Goal: Information Seeking & Learning: Learn about a topic

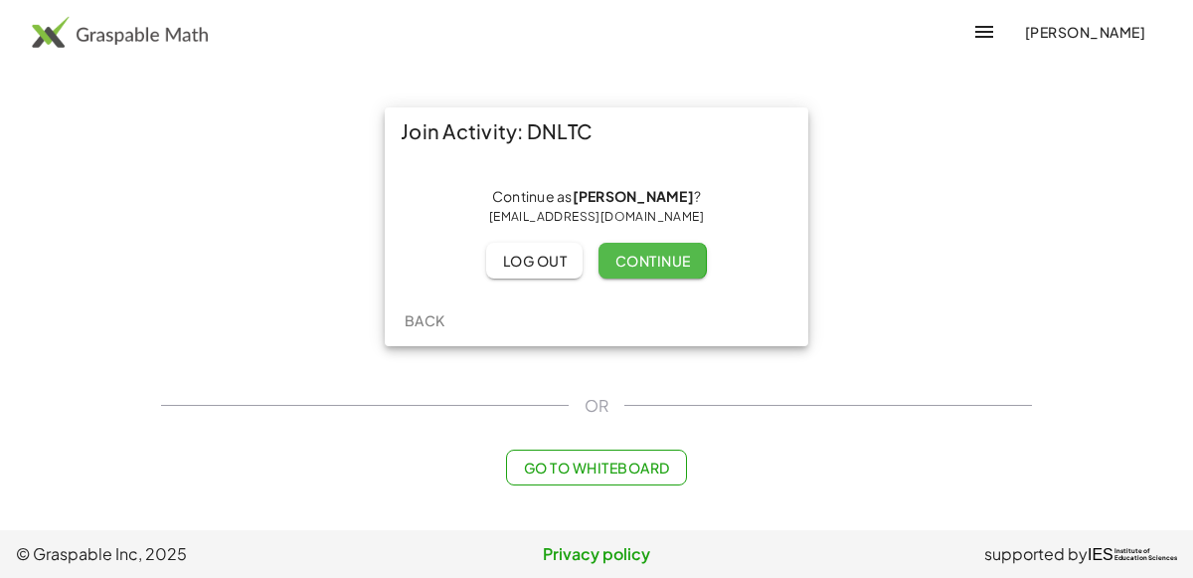
click at [626, 254] on span "Continue" at bounding box center [652, 261] width 76 height 18
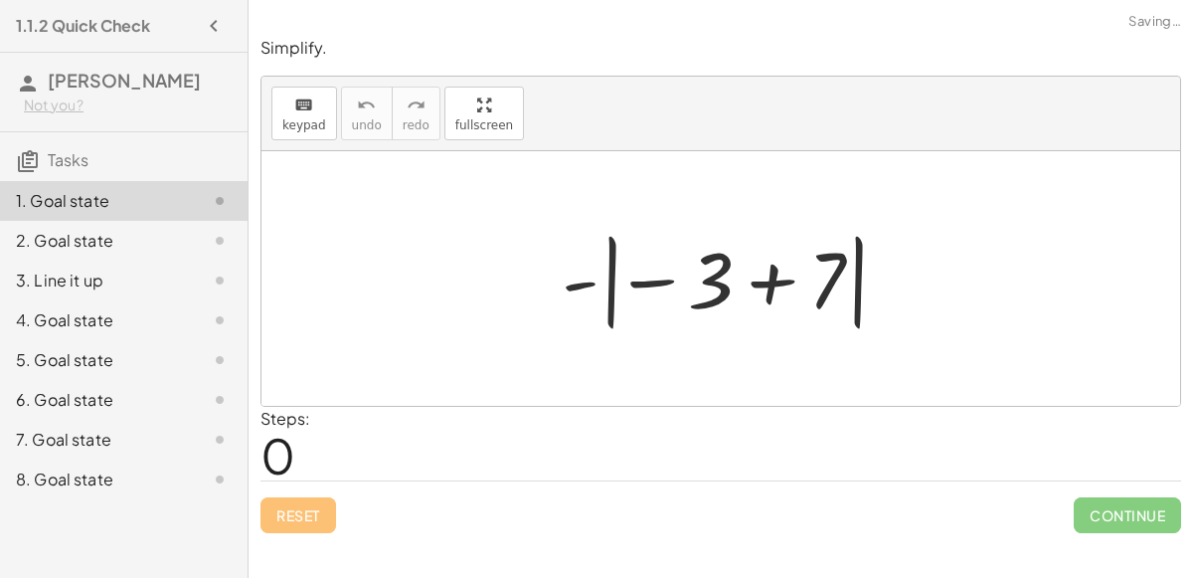
click at [587, 278] on div at bounding box center [729, 279] width 354 height 110
click at [769, 283] on div at bounding box center [729, 279] width 354 height 110
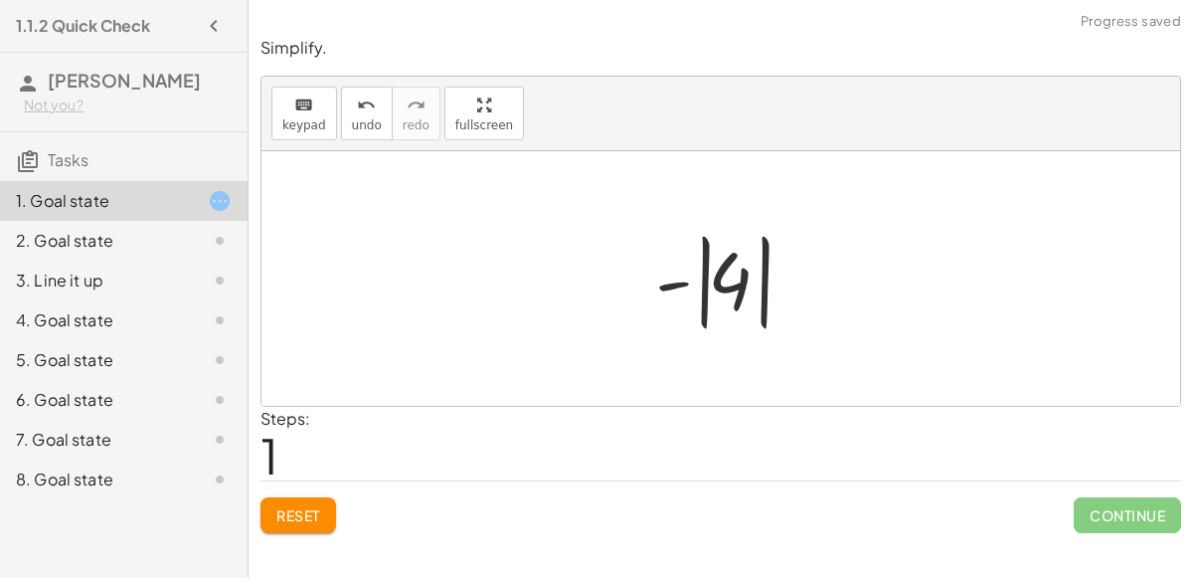
click at [675, 284] on div at bounding box center [728, 279] width 167 height 110
click at [720, 289] on div at bounding box center [728, 279] width 167 height 110
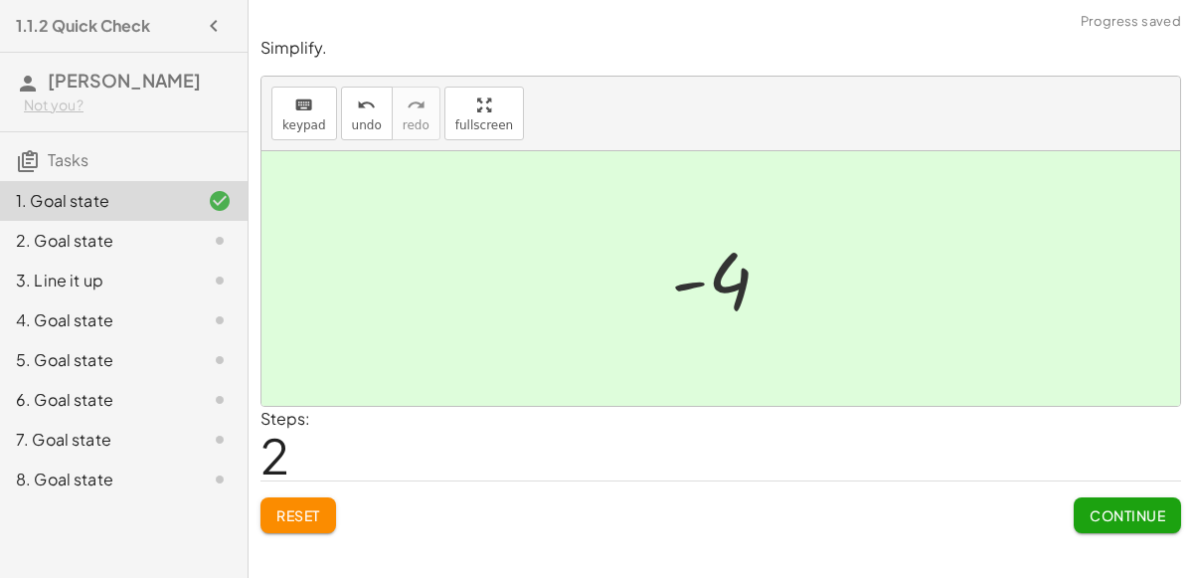
click at [1103, 507] on span "Continue" at bounding box center [1128, 515] width 76 height 18
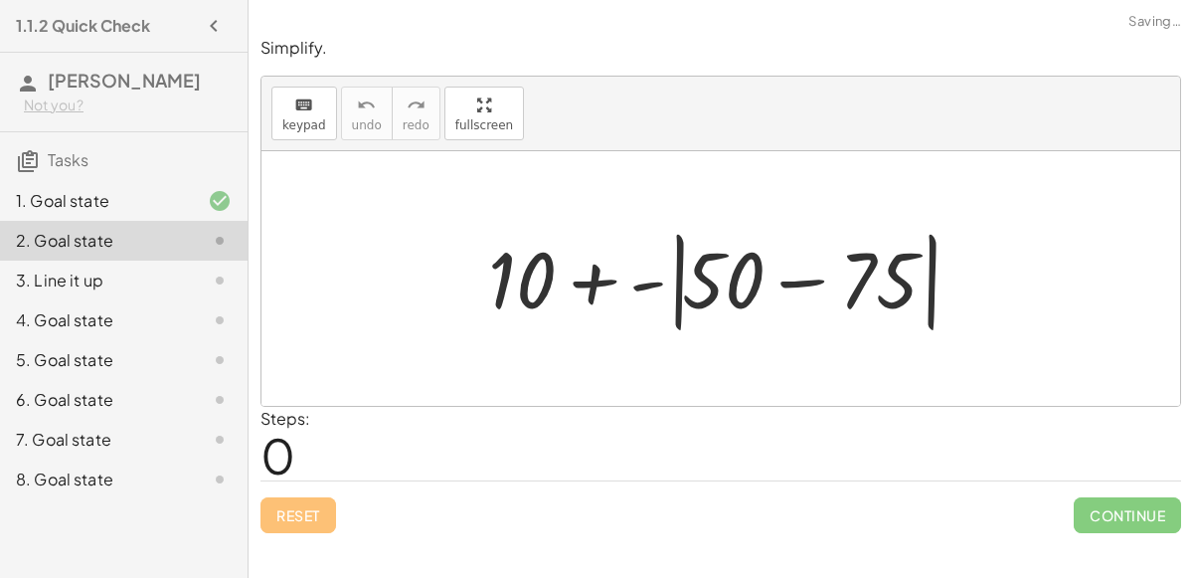
click at [789, 282] on div at bounding box center [728, 279] width 501 height 114
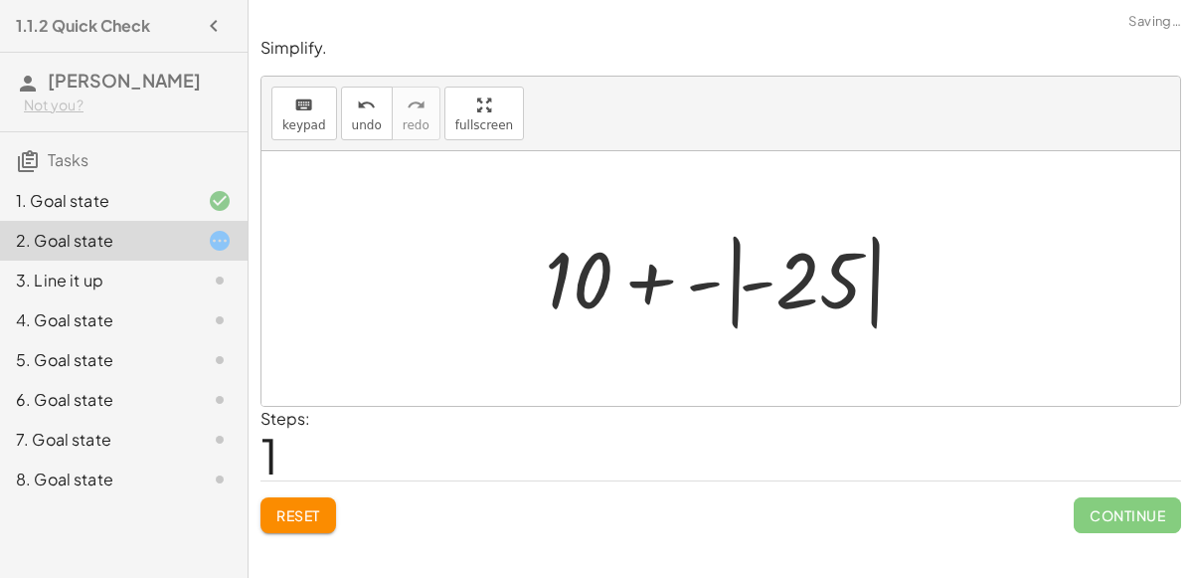
click at [791, 280] on div at bounding box center [729, 279] width 388 height 110
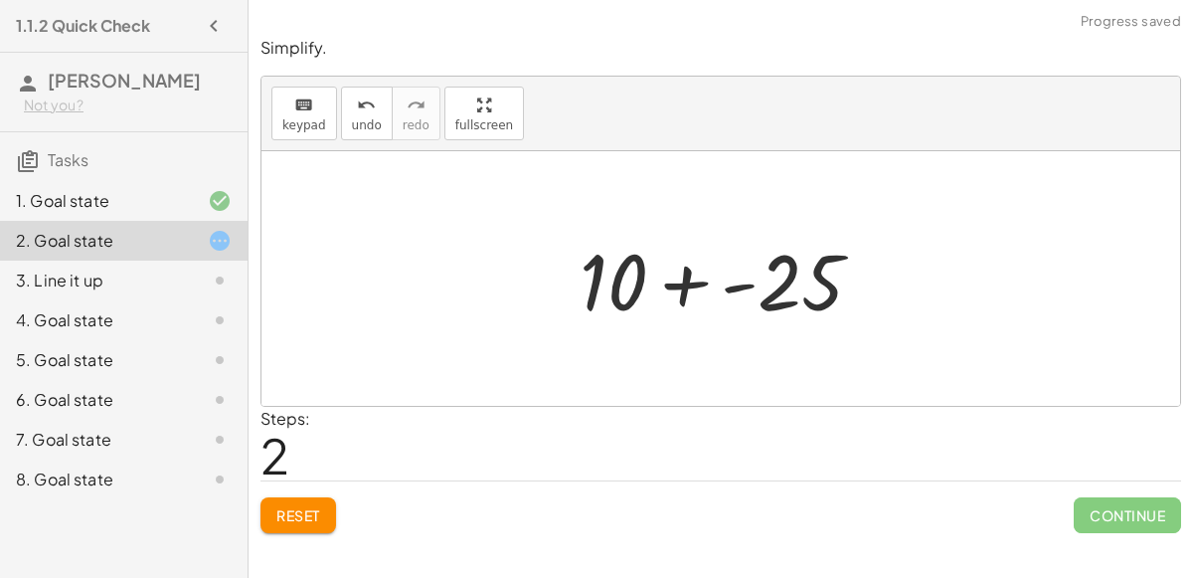
click at [690, 280] on div at bounding box center [729, 279] width 319 height 102
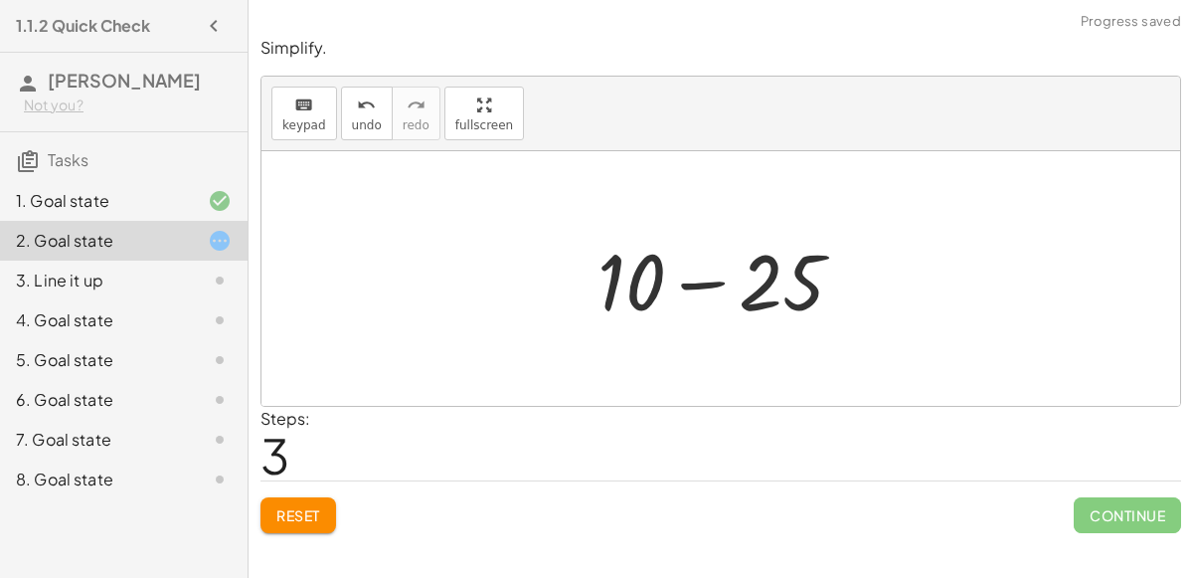
click at [710, 282] on div at bounding box center [729, 279] width 282 height 102
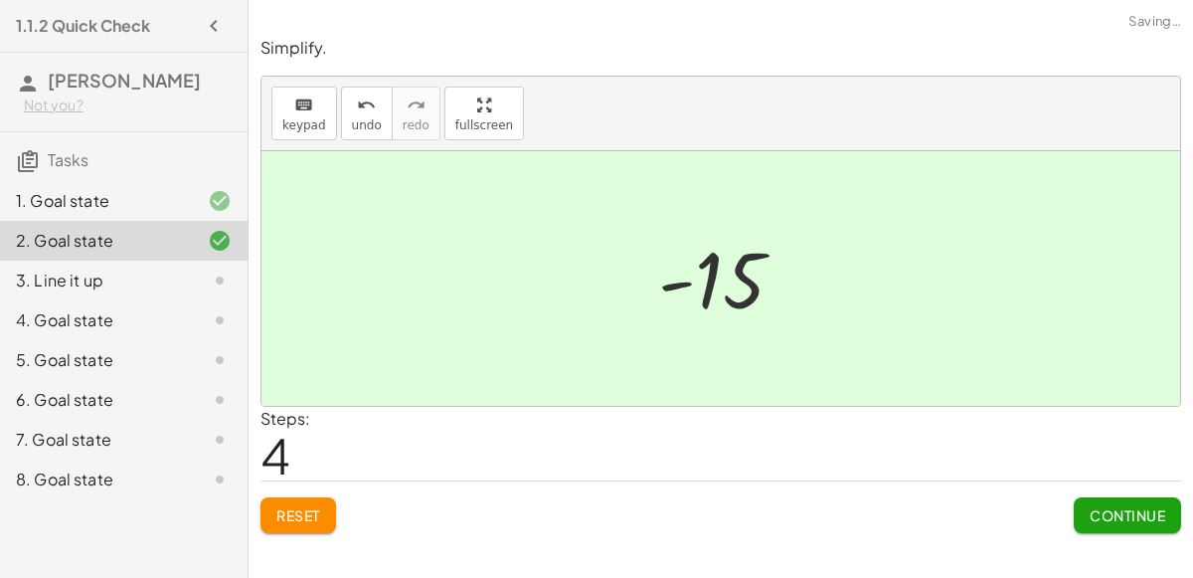
click at [1086, 511] on button "Continue" at bounding box center [1127, 515] width 107 height 36
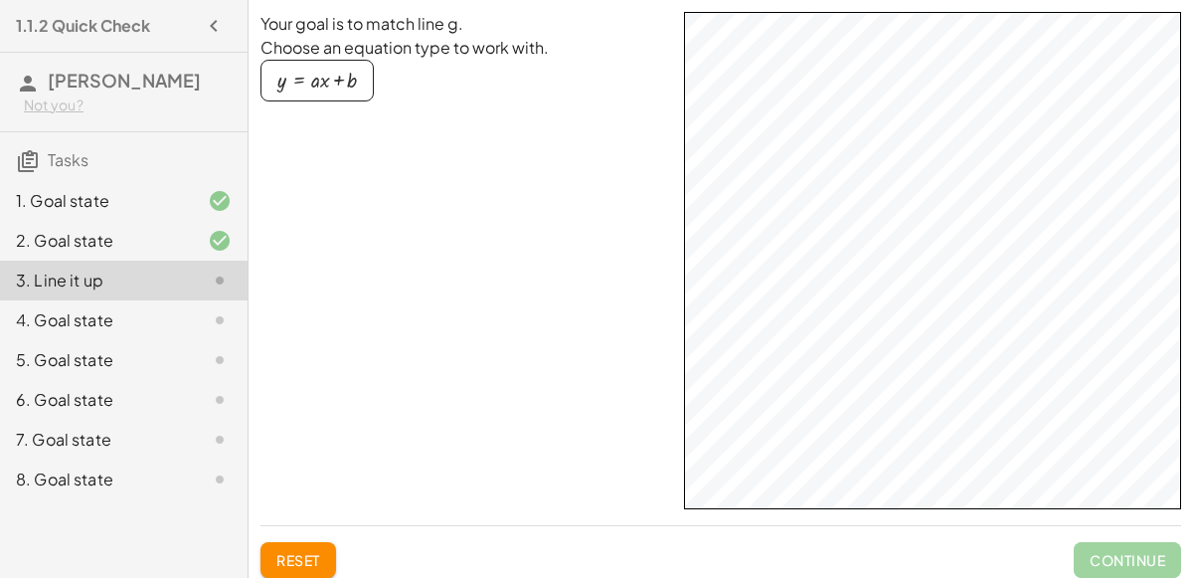
click at [348, 87] on div "button" at bounding box center [317, 81] width 80 height 22
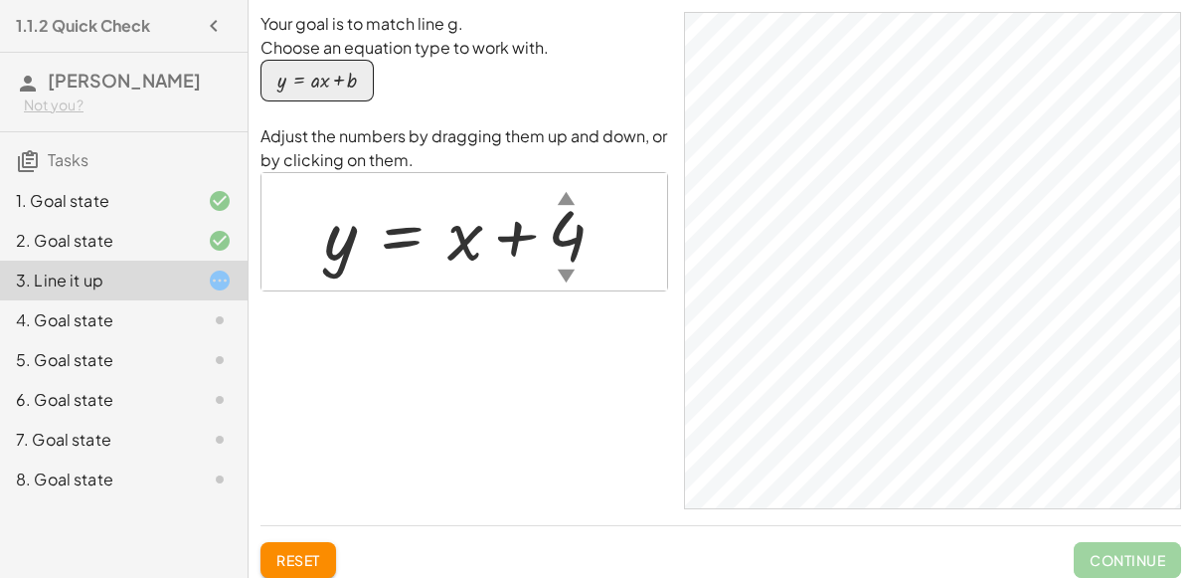
click at [561, 272] on div "▼" at bounding box center [566, 274] width 17 height 25
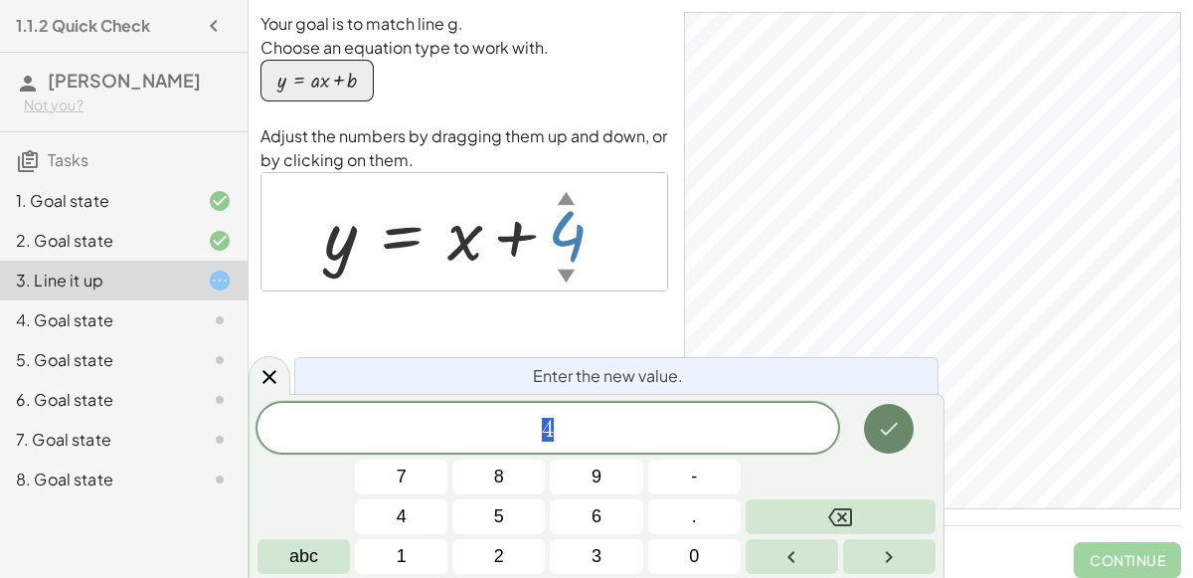
click at [888, 406] on button "Done" at bounding box center [889, 429] width 50 height 50
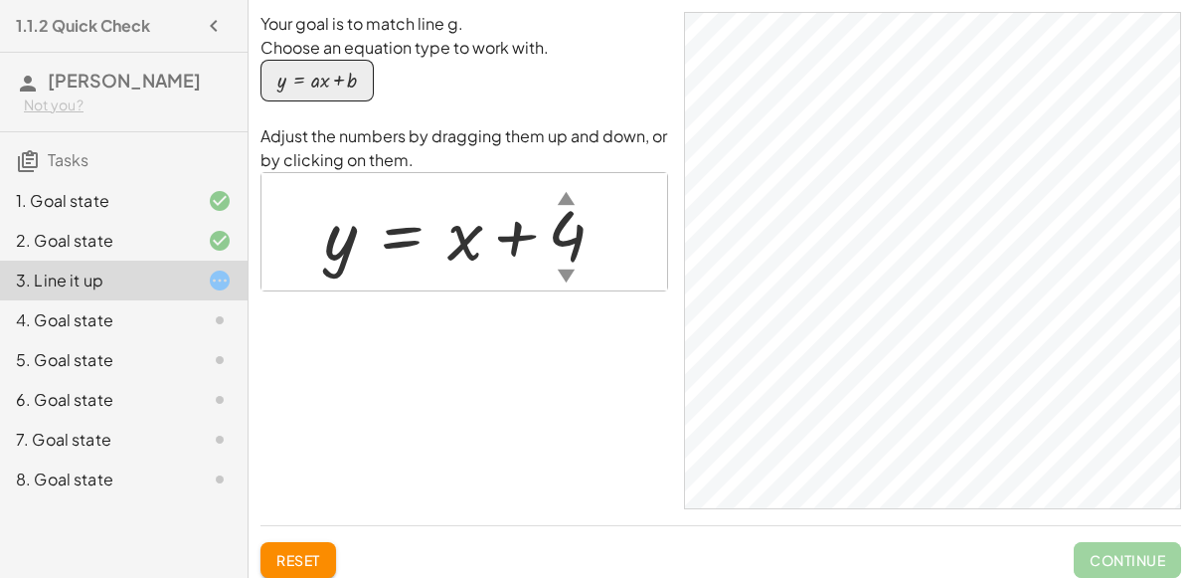
click at [571, 247] on div at bounding box center [472, 232] width 316 height 90
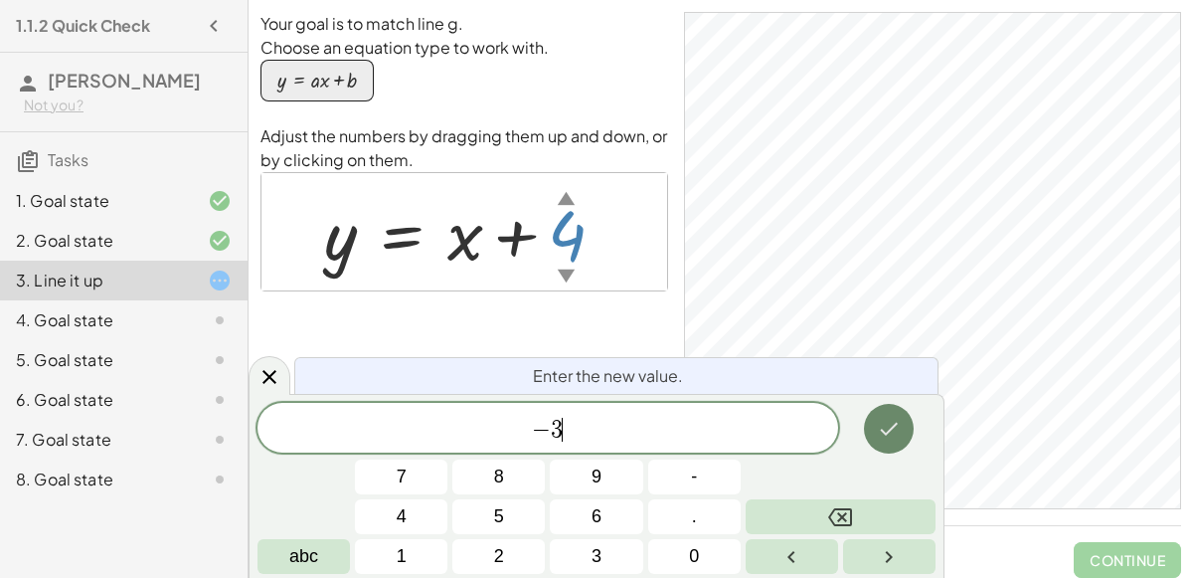
click at [896, 432] on icon "Done" at bounding box center [889, 429] width 24 height 24
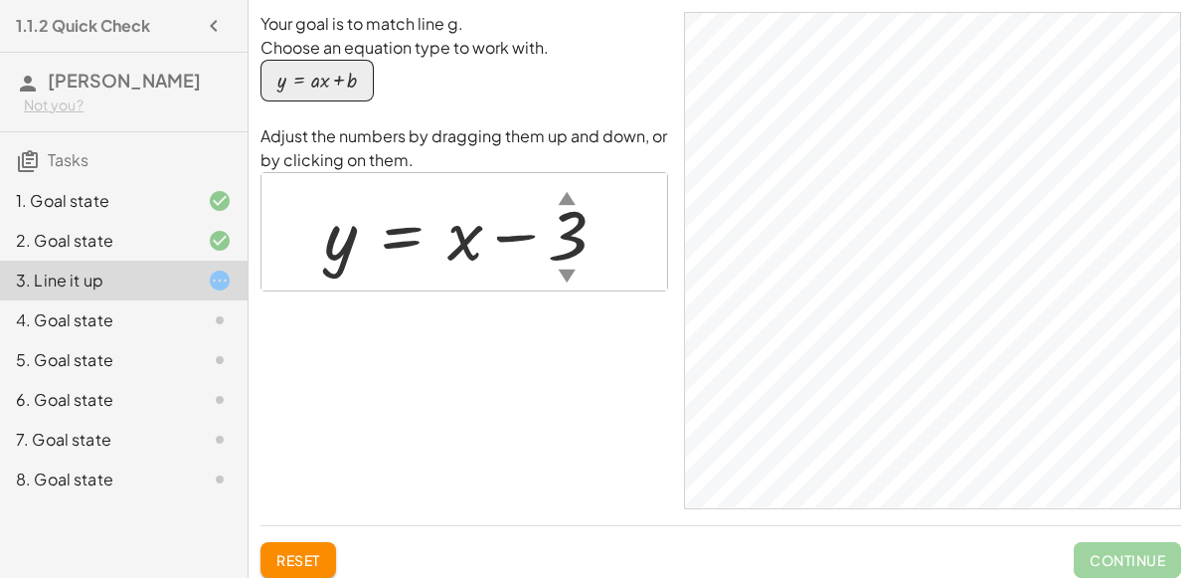
click at [575, 236] on div at bounding box center [473, 232] width 318 height 90
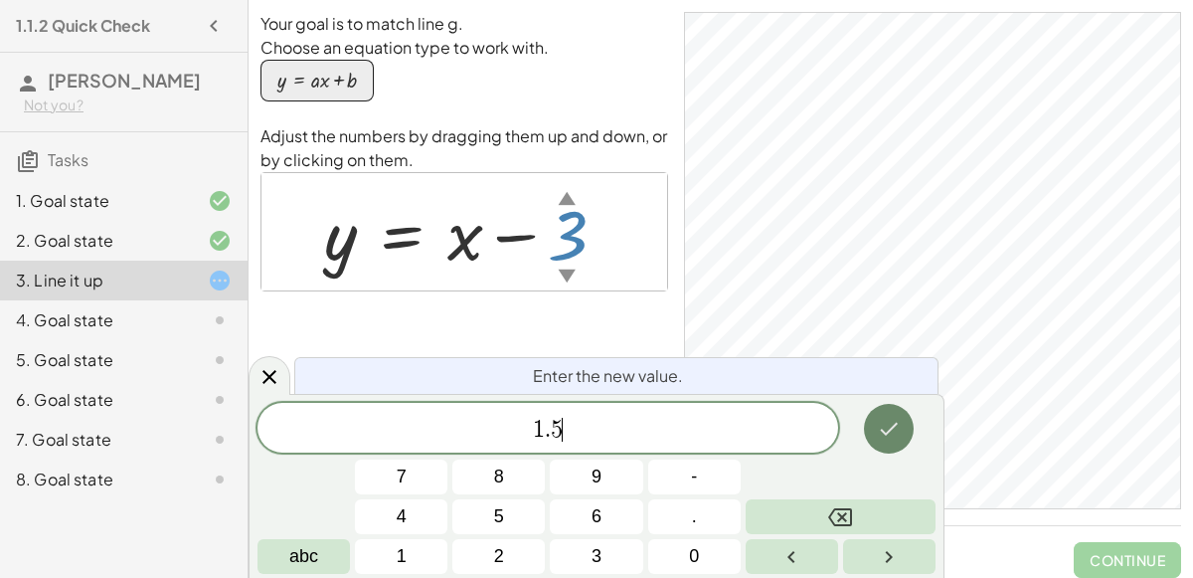
click at [896, 437] on icon "Done" at bounding box center [889, 429] width 24 height 24
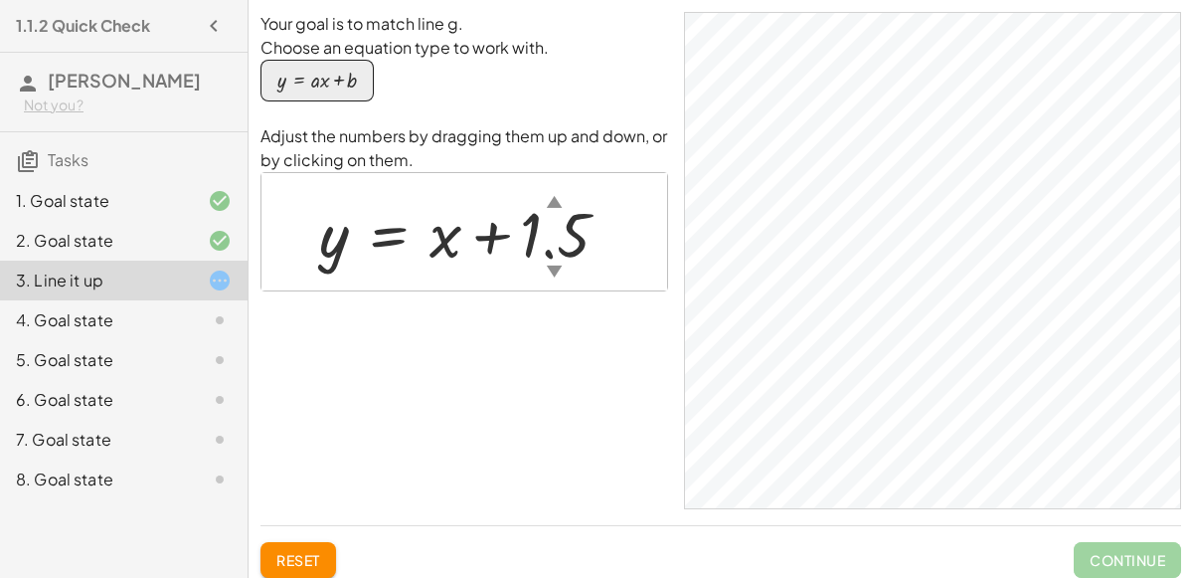
click at [557, 263] on div "▼" at bounding box center [555, 271] width 16 height 22
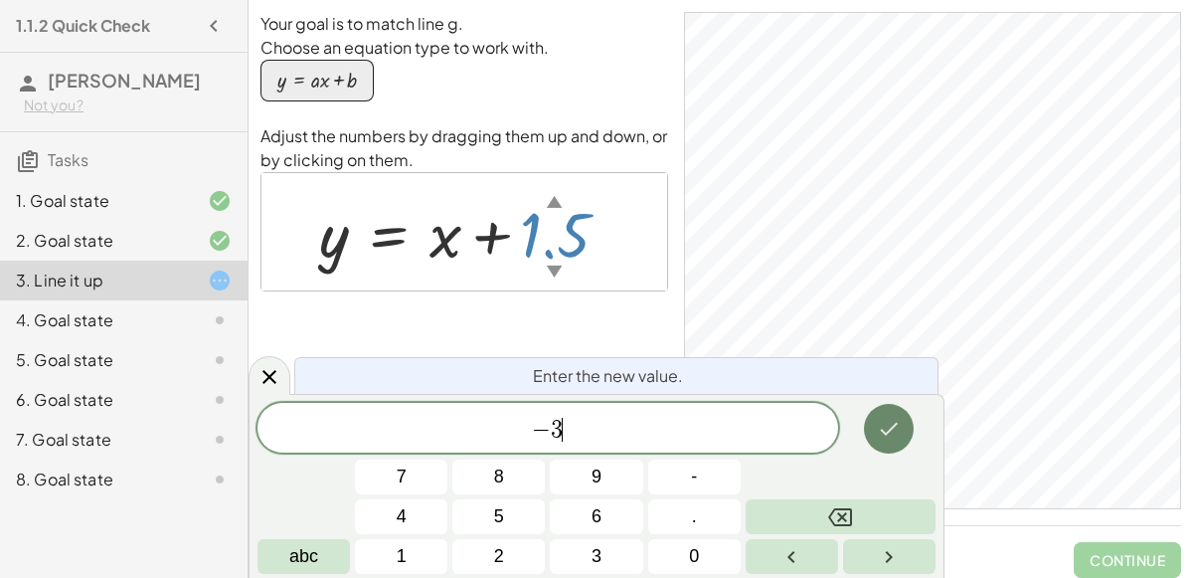
click at [894, 439] on icon "Done" at bounding box center [889, 429] width 24 height 24
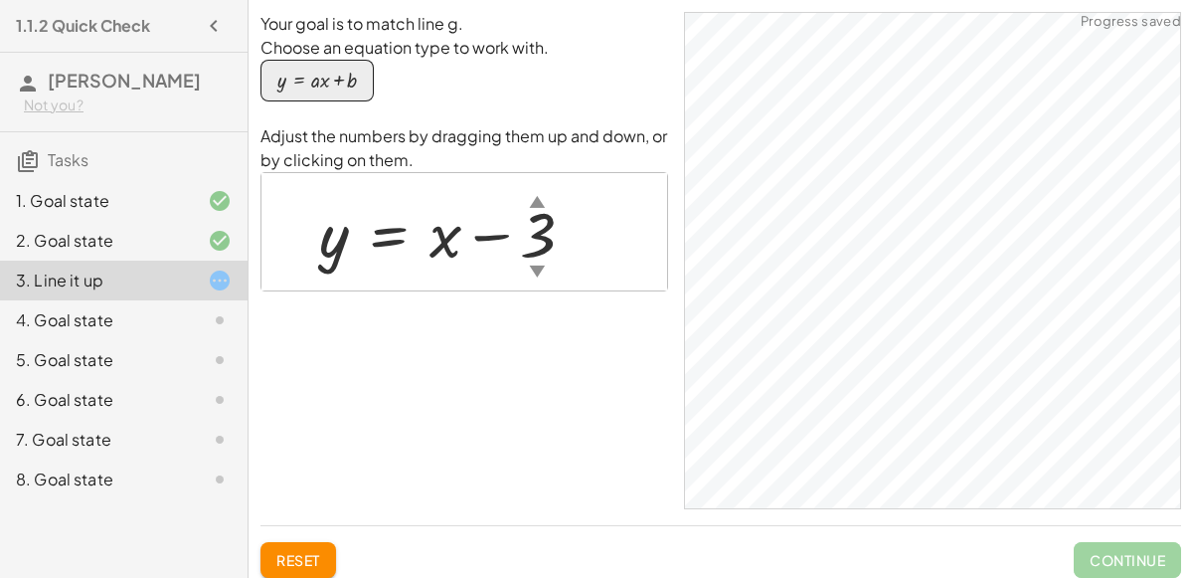
click at [450, 232] on div at bounding box center [454, 232] width 291 height 83
click at [536, 238] on div at bounding box center [454, 232] width 291 height 83
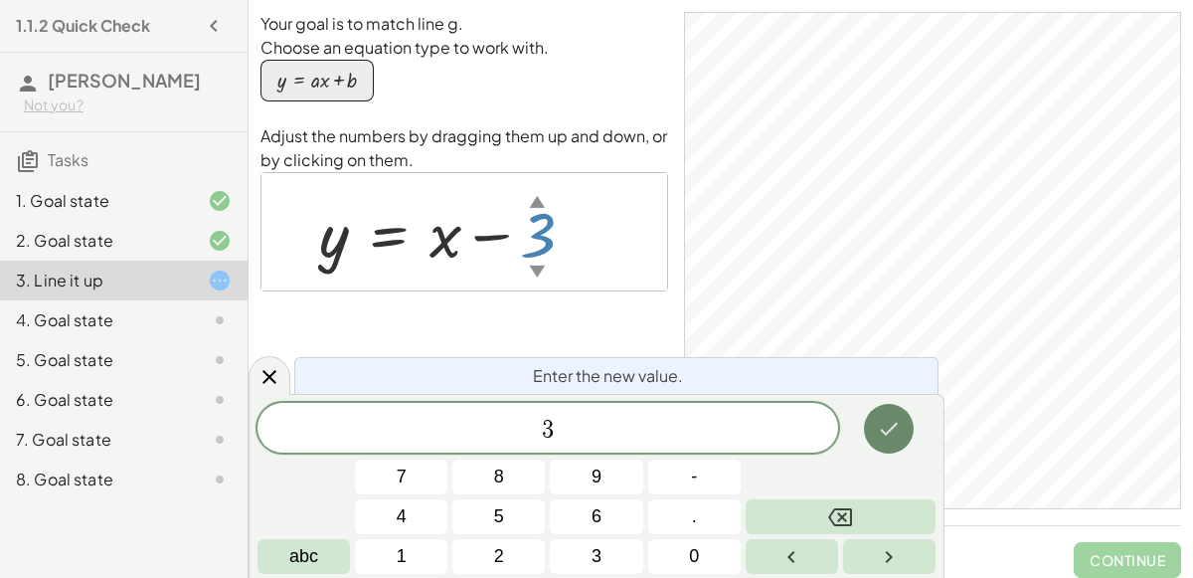
click at [897, 444] on button "Done" at bounding box center [889, 429] width 50 height 50
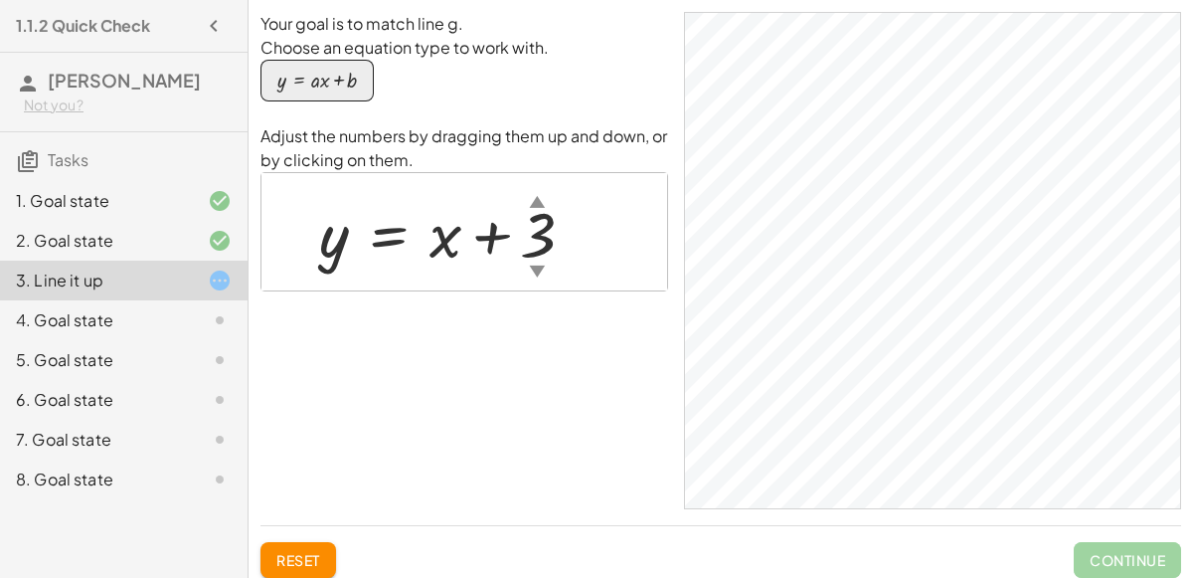
click at [335, 232] on div at bounding box center [454, 232] width 291 height 83
click at [442, 246] on div at bounding box center [454, 232] width 291 height 83
click at [543, 209] on div "▲" at bounding box center [538, 201] width 16 height 22
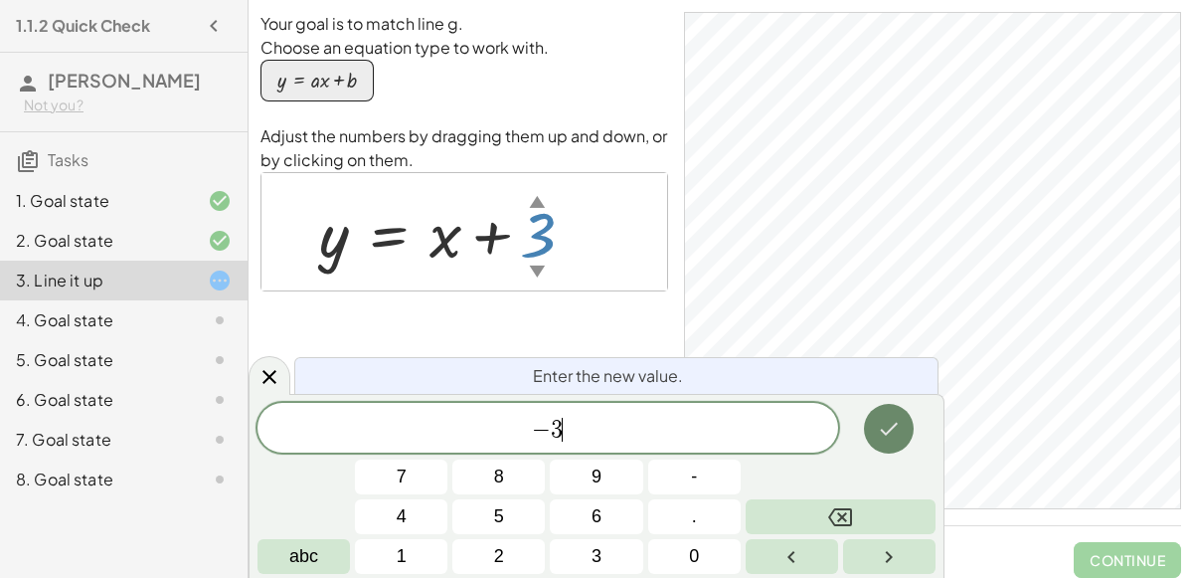
click at [893, 421] on icon "Done" at bounding box center [889, 429] width 24 height 24
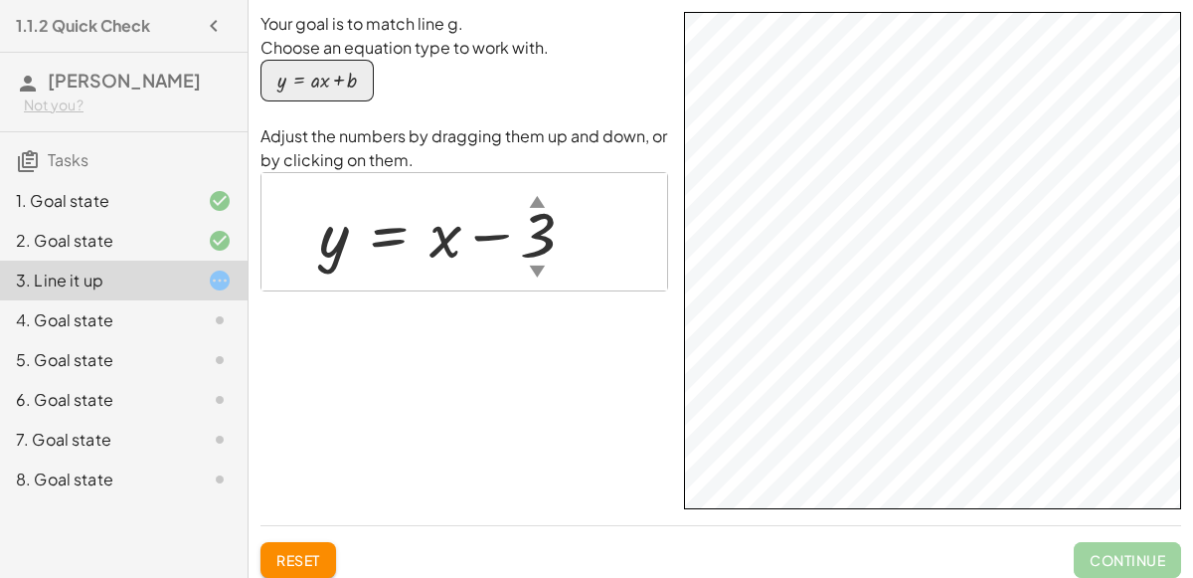
scroll to position [27, 0]
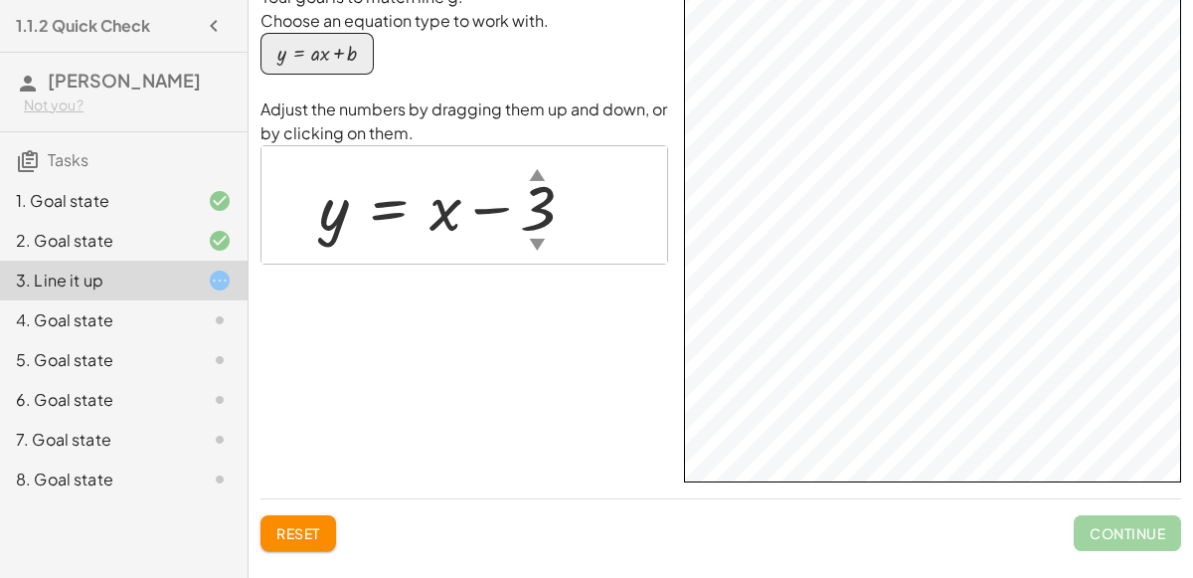
click at [324, 51] on div "button" at bounding box center [317, 54] width 80 height 22
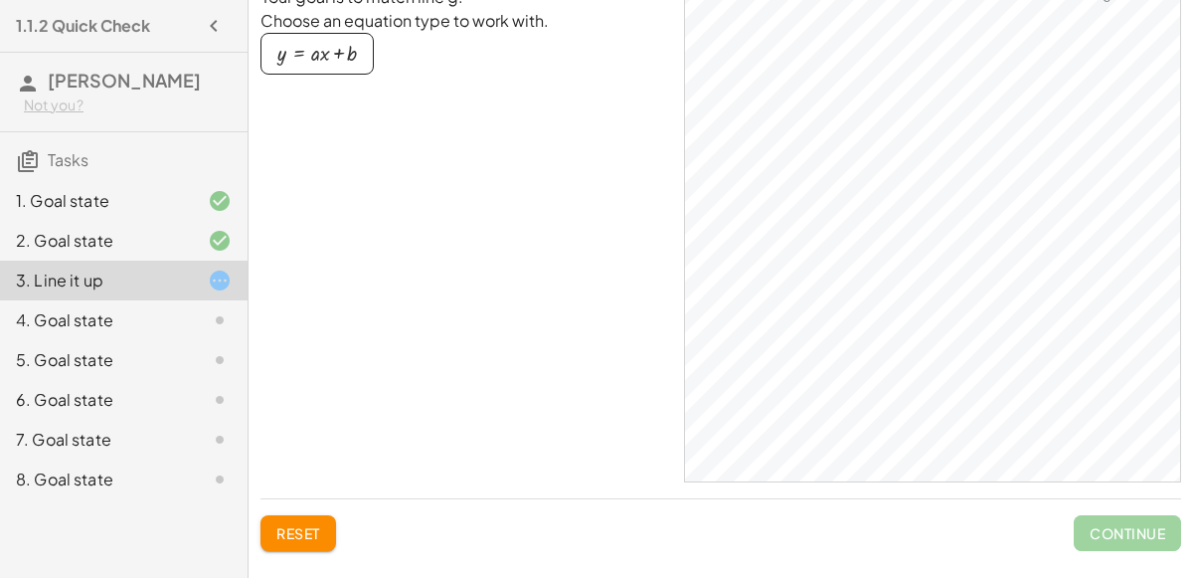
click at [324, 51] on div "button" at bounding box center [317, 54] width 80 height 22
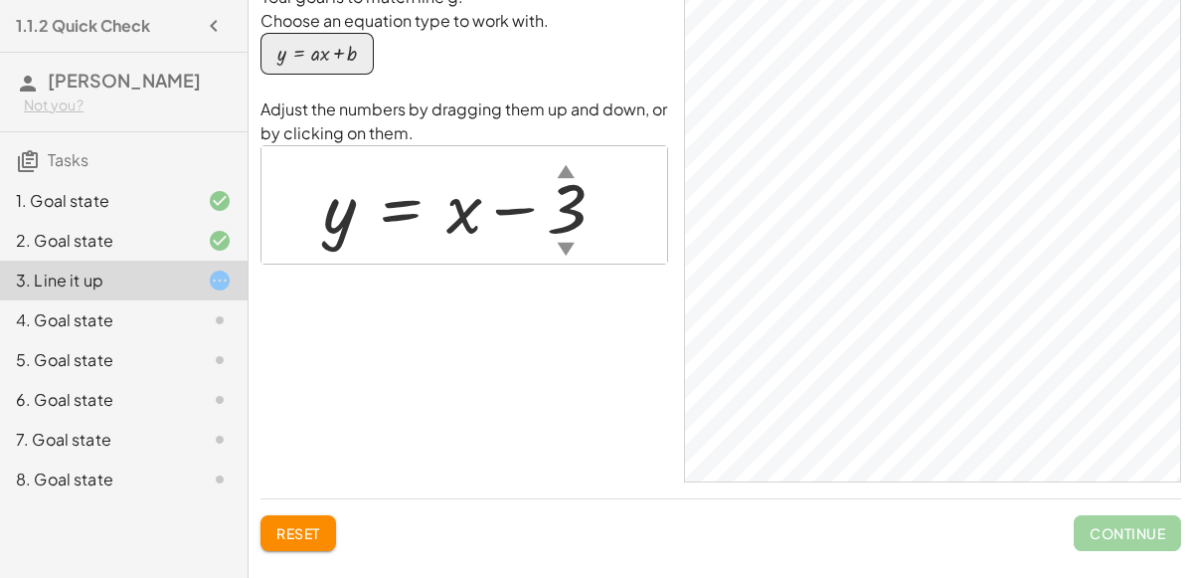
click at [481, 197] on div at bounding box center [472, 205] width 318 height 90
click at [470, 198] on div at bounding box center [472, 205] width 318 height 90
click at [476, 204] on div at bounding box center [472, 205] width 318 height 90
click at [530, 211] on div at bounding box center [472, 205] width 318 height 90
click at [563, 205] on div at bounding box center [472, 205] width 318 height 90
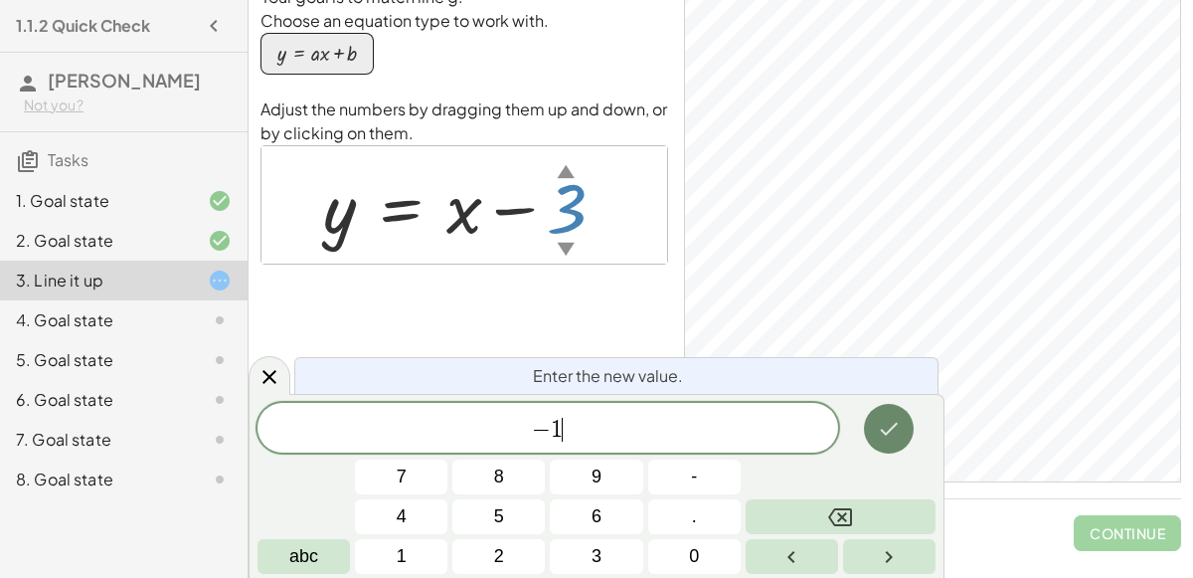
click at [887, 433] on icon "Done" at bounding box center [890, 429] width 18 height 13
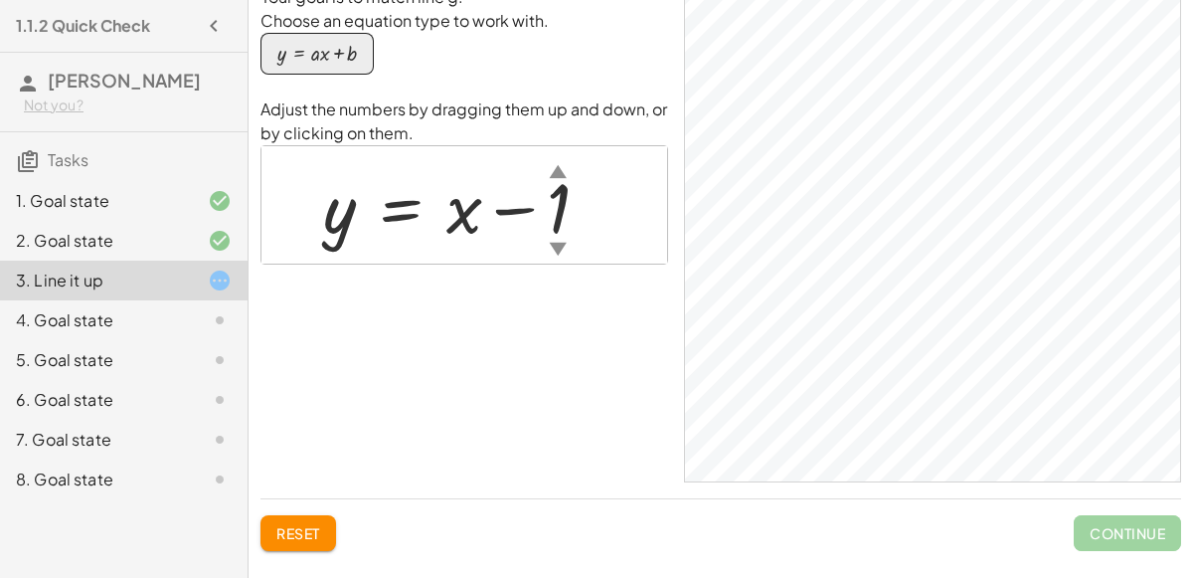
click at [559, 224] on div at bounding box center [464, 205] width 302 height 90
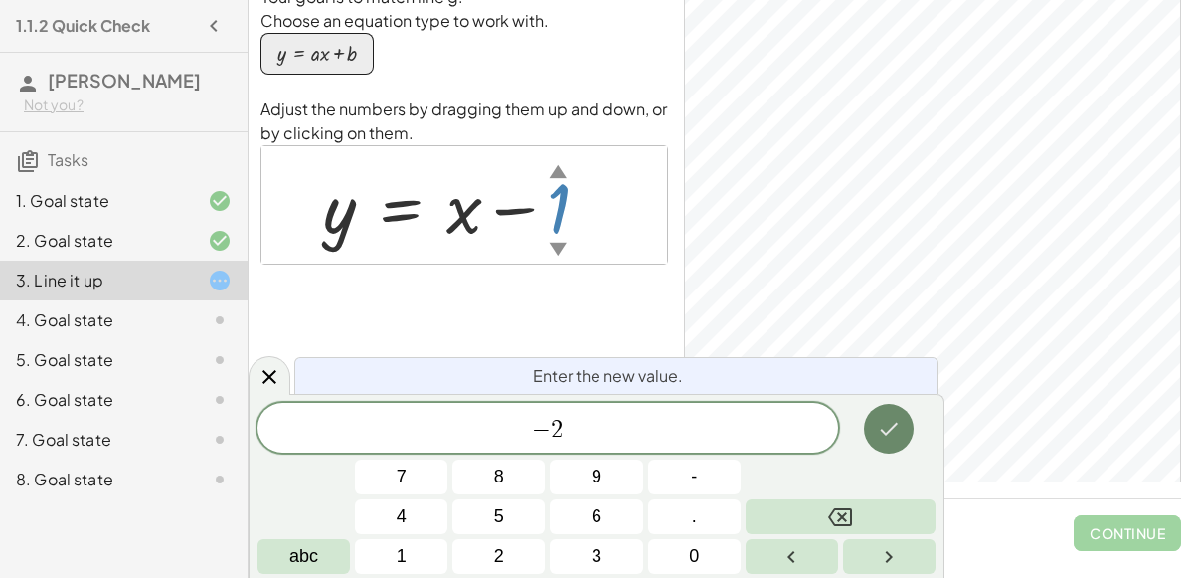
click at [902, 431] on button "Done" at bounding box center [889, 429] width 50 height 50
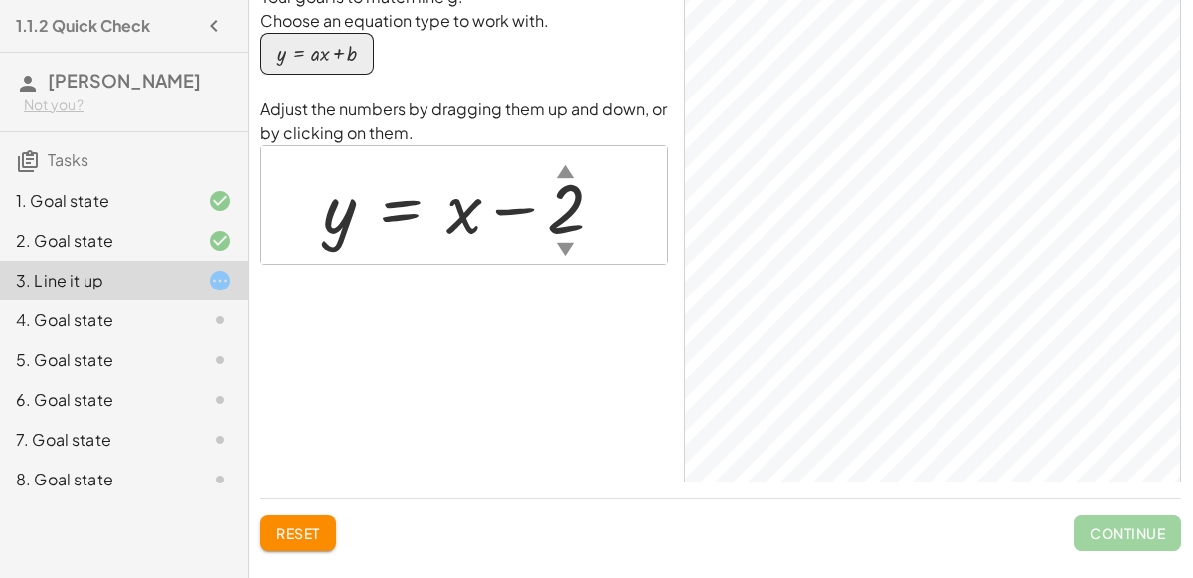
click at [578, 220] on div at bounding box center [471, 205] width 316 height 90
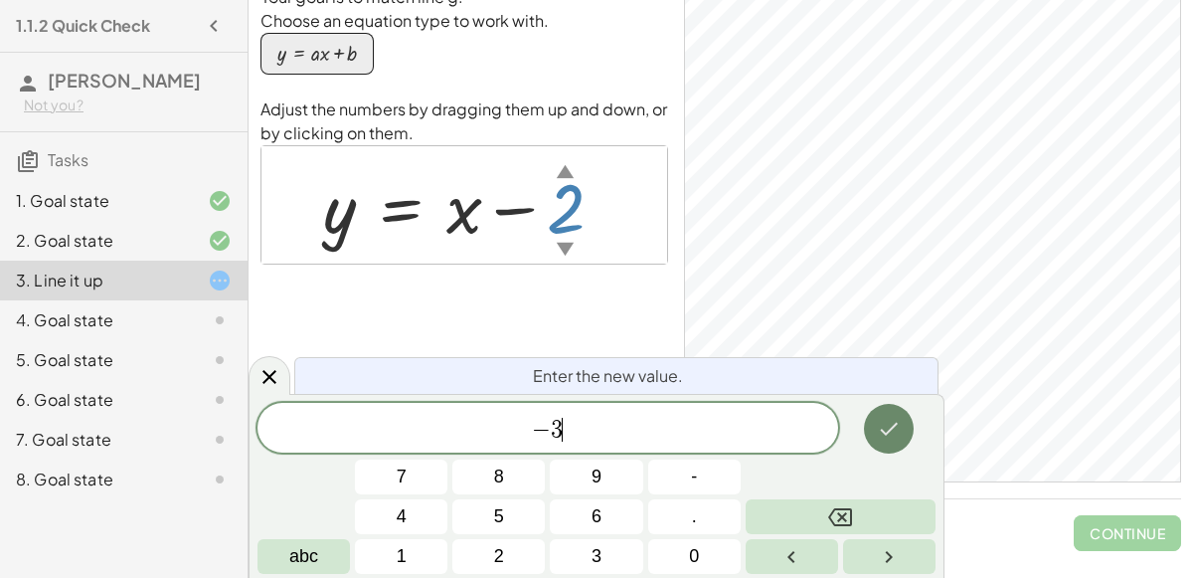
click at [896, 414] on button "Done" at bounding box center [889, 429] width 50 height 50
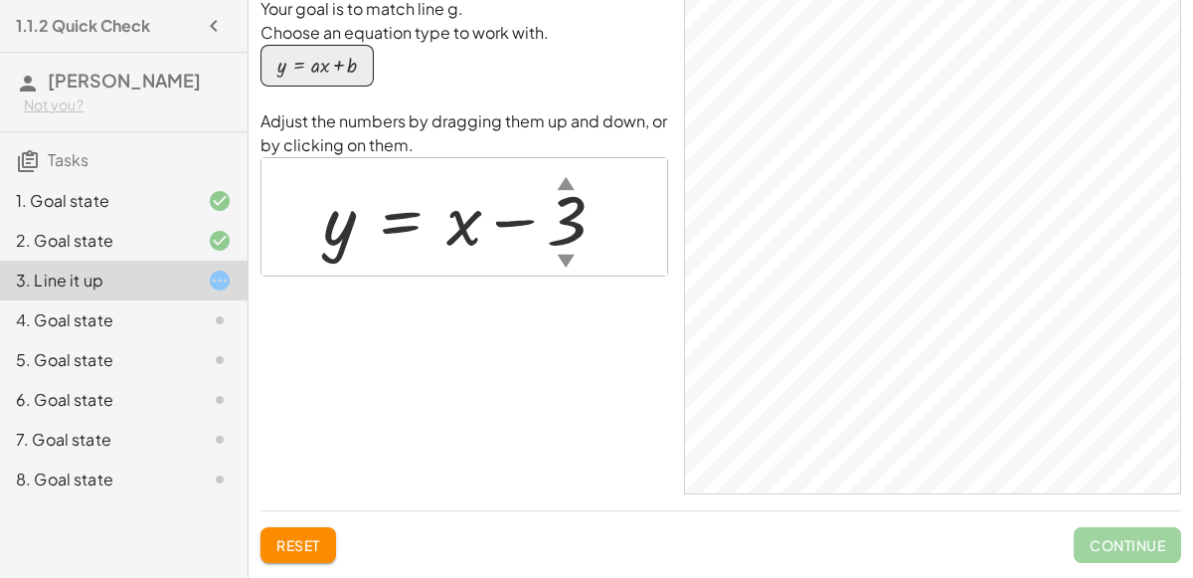
scroll to position [0, 0]
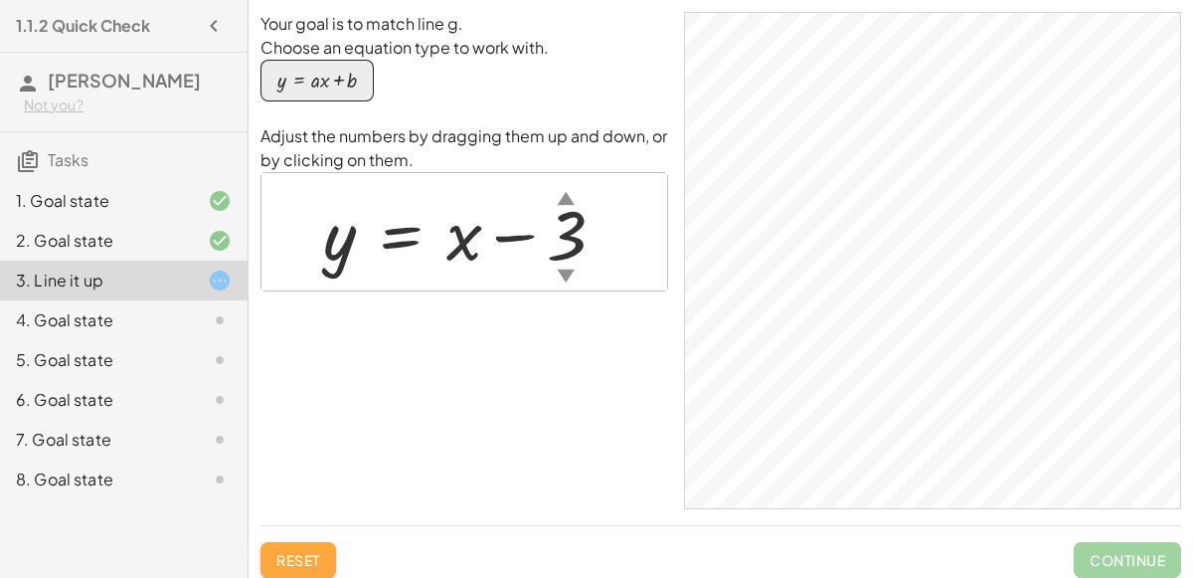
click at [307, 557] on span "Reset" at bounding box center [298, 560] width 44 height 18
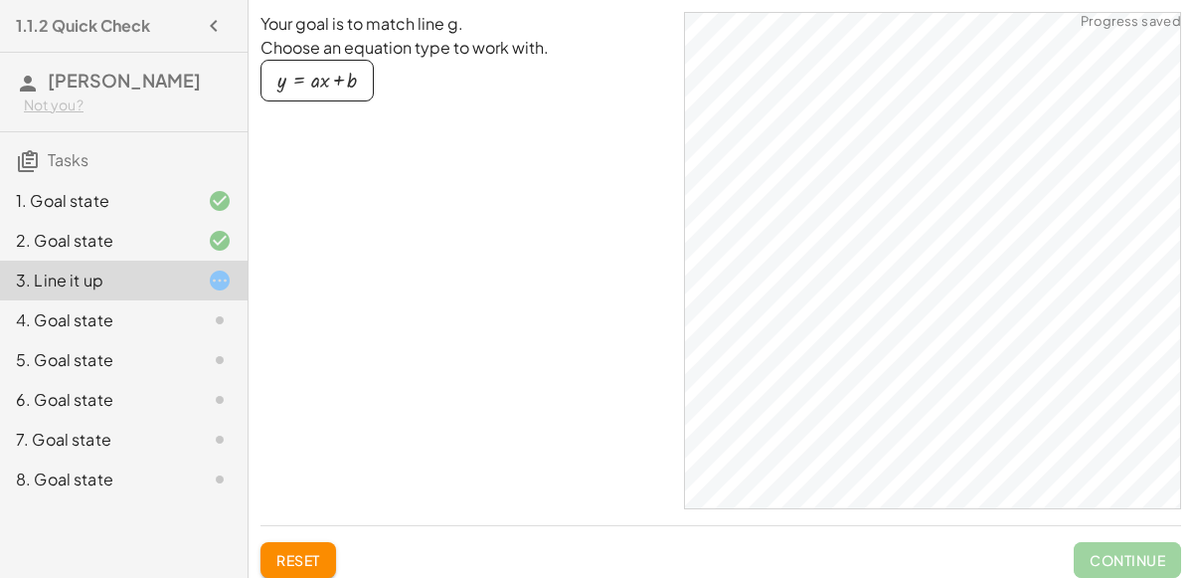
click at [366, 77] on button "y = + · a · x + b" at bounding box center [317, 81] width 113 height 42
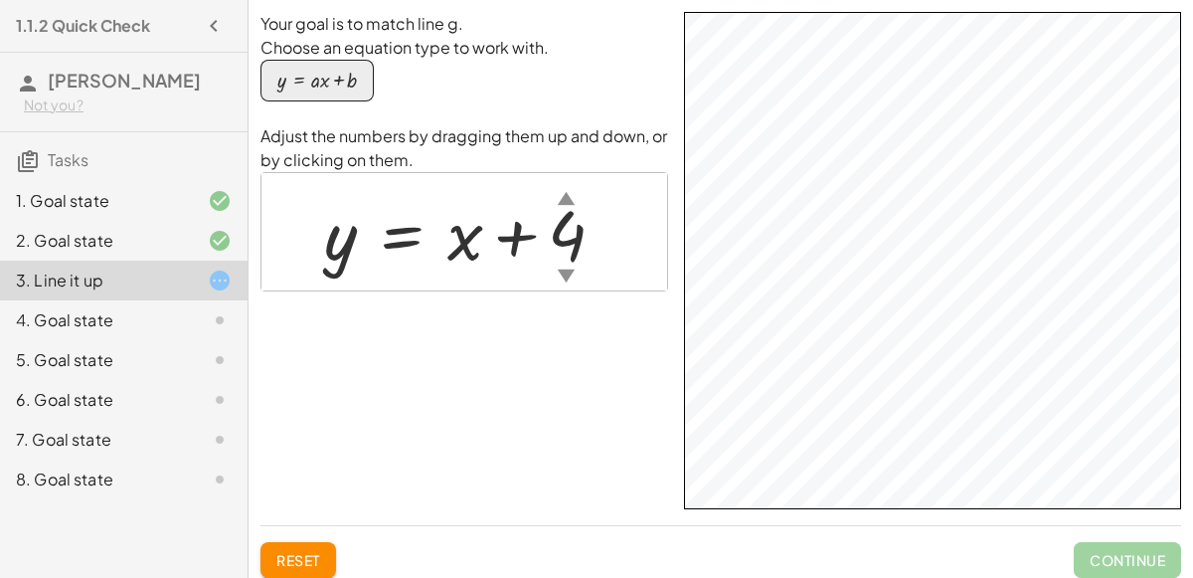
click at [576, 240] on div at bounding box center [472, 232] width 316 height 90
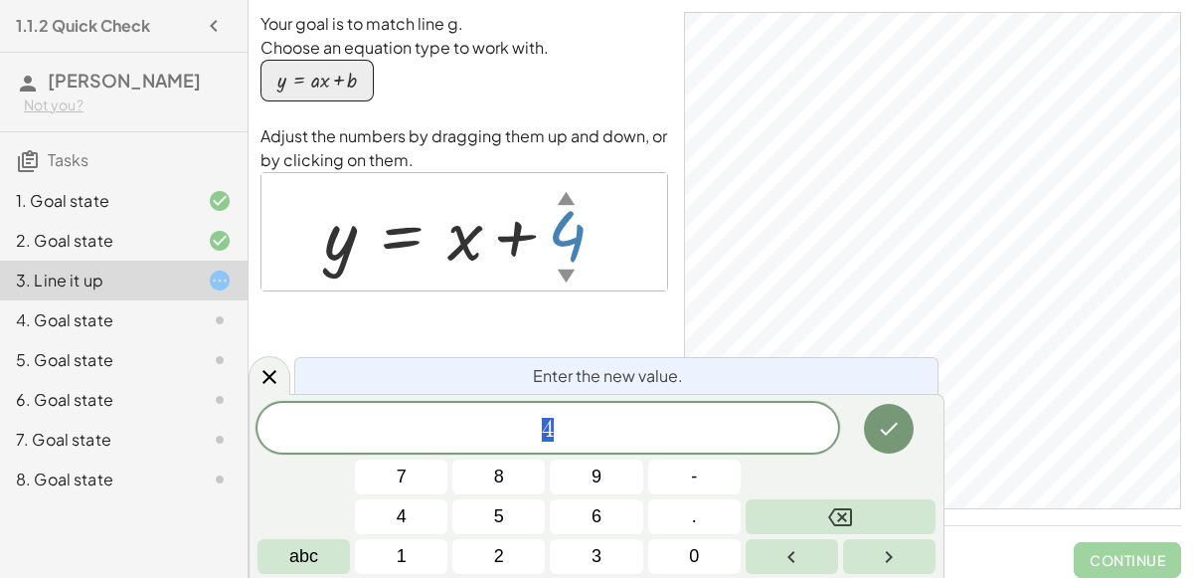
click at [460, 230] on div at bounding box center [472, 232] width 316 height 90
click at [878, 430] on icon "Done" at bounding box center [889, 429] width 24 height 24
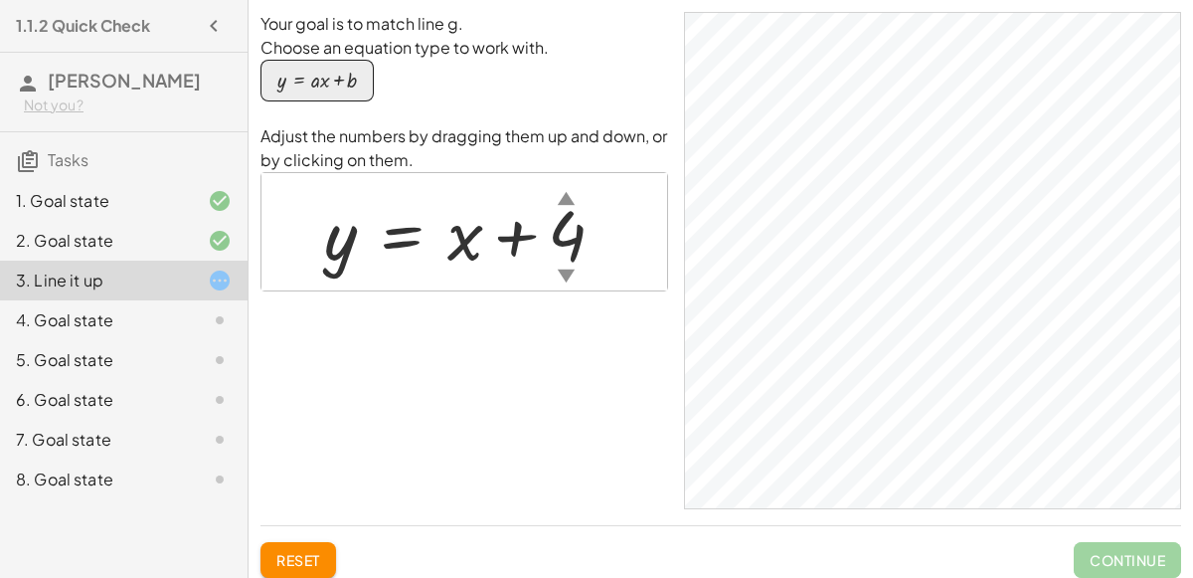
click at [557, 236] on div at bounding box center [472, 232] width 316 height 90
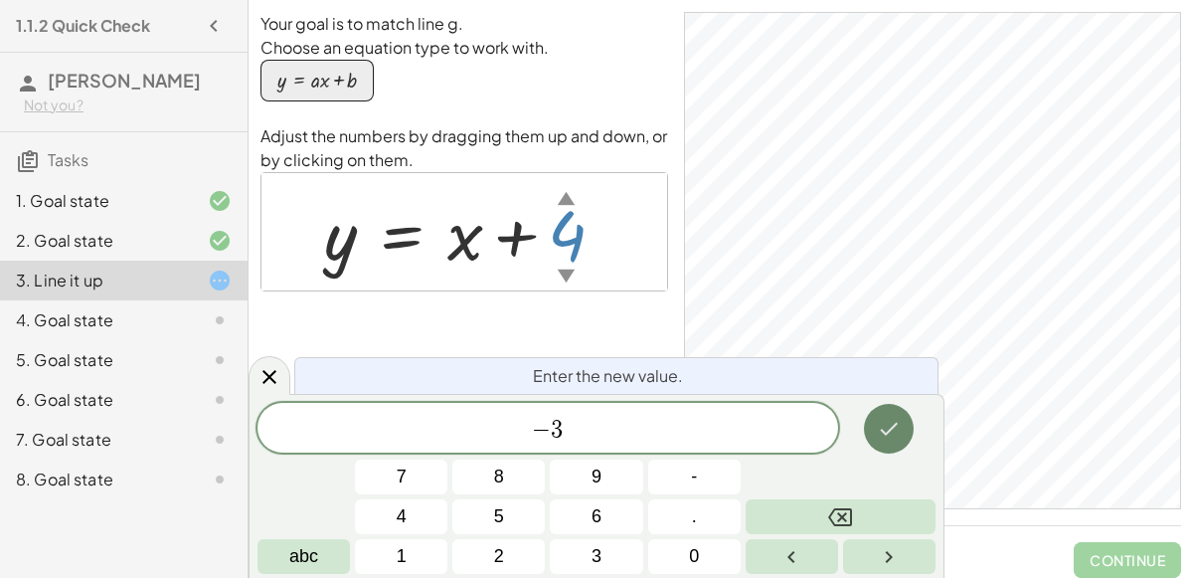
click at [887, 433] on icon "Done" at bounding box center [890, 429] width 18 height 13
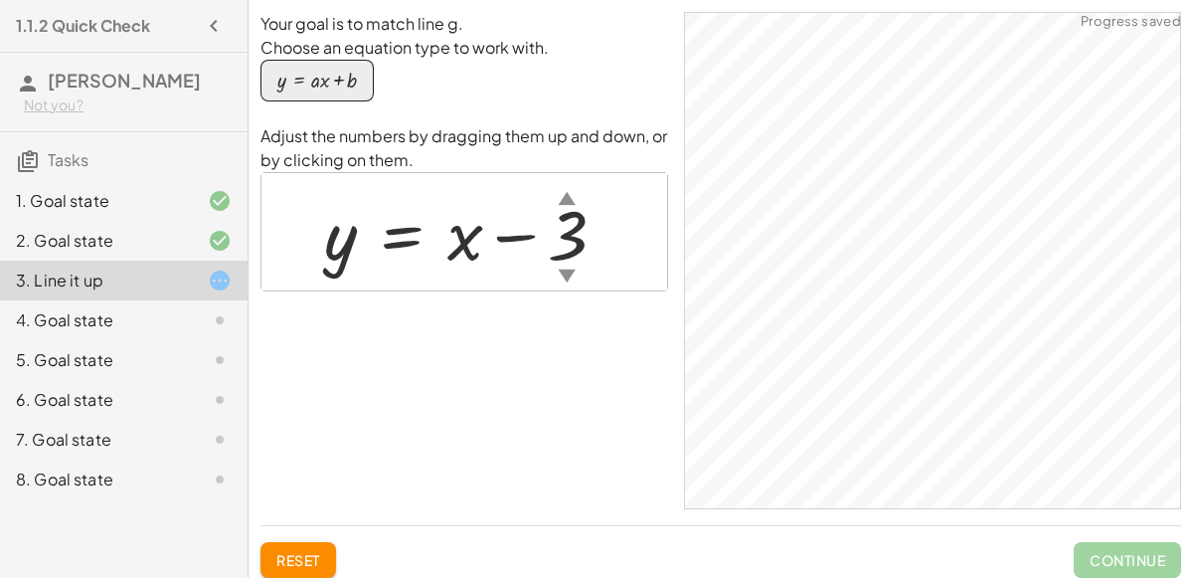
click at [1092, 555] on span "Continue" at bounding box center [1127, 560] width 107 height 36
click at [449, 240] on div at bounding box center [473, 232] width 318 height 90
click at [461, 244] on div at bounding box center [473, 232] width 318 height 90
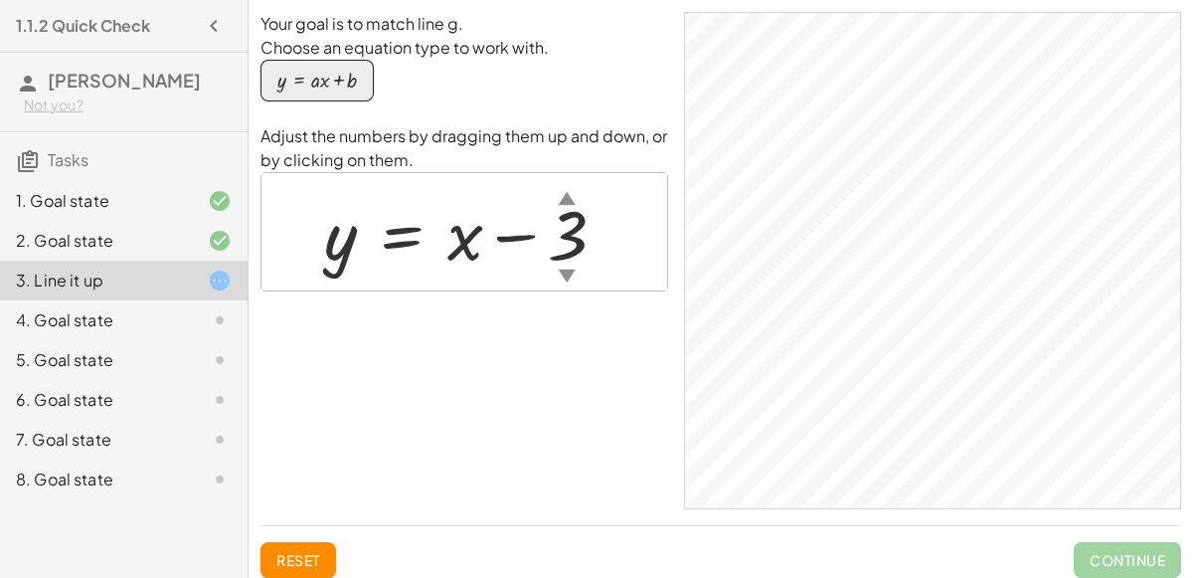
click at [461, 244] on div at bounding box center [473, 232] width 318 height 90
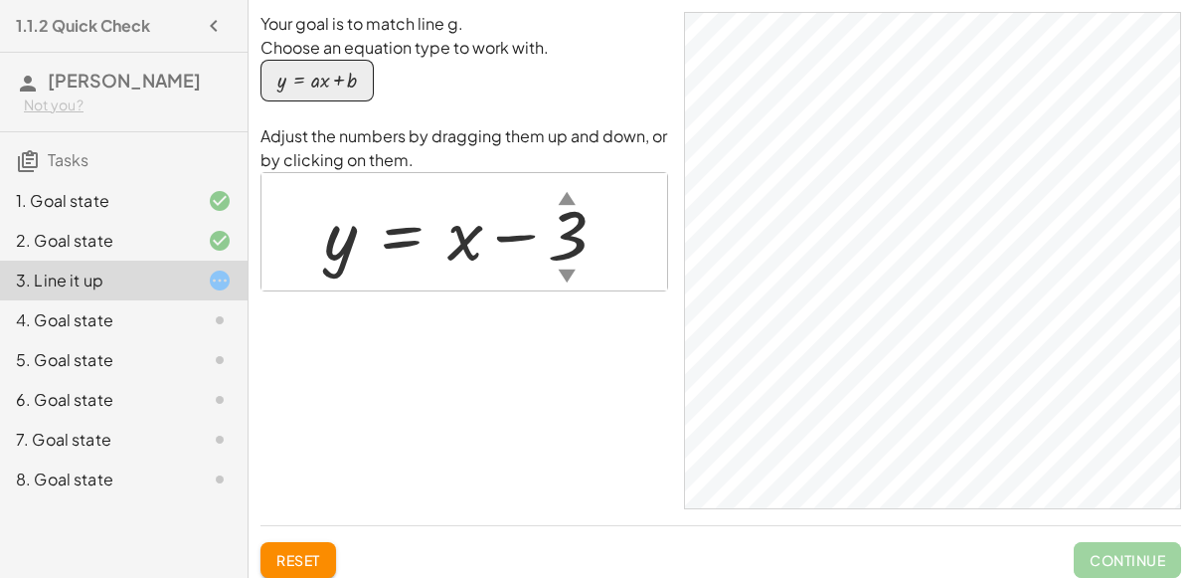
click at [461, 244] on div at bounding box center [473, 232] width 318 height 90
drag, startPoint x: 461, startPoint y: 244, endPoint x: 414, endPoint y: 219, distance: 53.8
click at [414, 219] on div at bounding box center [473, 232] width 318 height 90
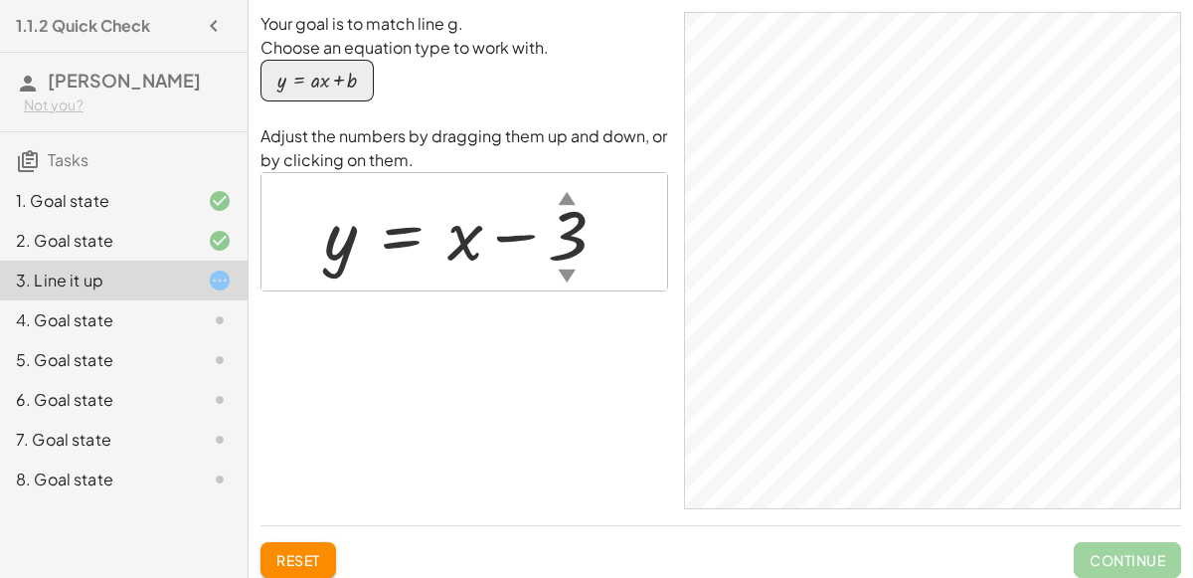
drag, startPoint x: 412, startPoint y: 237, endPoint x: 559, endPoint y: 231, distance: 147.3
click at [559, 231] on div at bounding box center [473, 232] width 318 height 90
drag, startPoint x: 523, startPoint y: 237, endPoint x: 552, endPoint y: 239, distance: 28.9
click at [552, 239] on div at bounding box center [473, 232] width 318 height 90
click at [566, 244] on div at bounding box center [473, 232] width 318 height 90
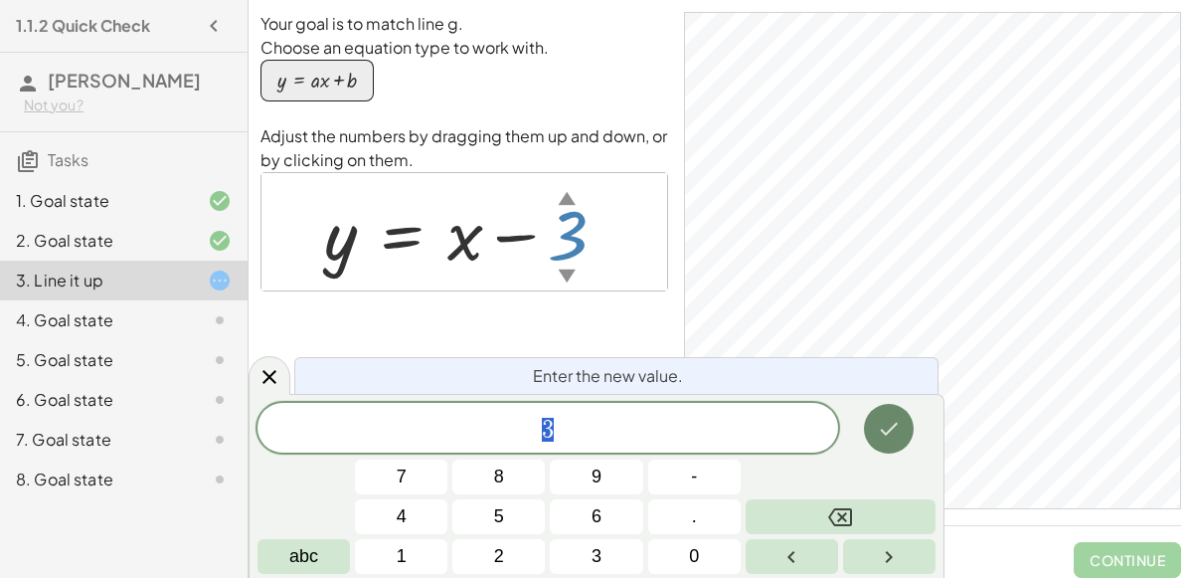
click at [900, 420] on icon "Done" at bounding box center [889, 429] width 24 height 24
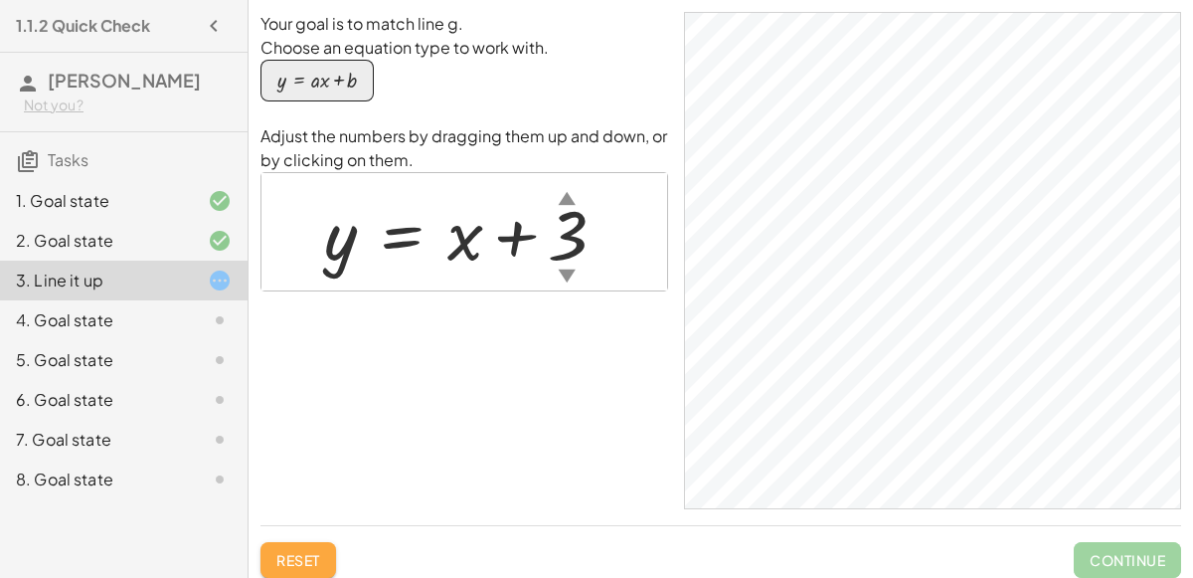
click at [306, 552] on span "Reset" at bounding box center [298, 560] width 44 height 18
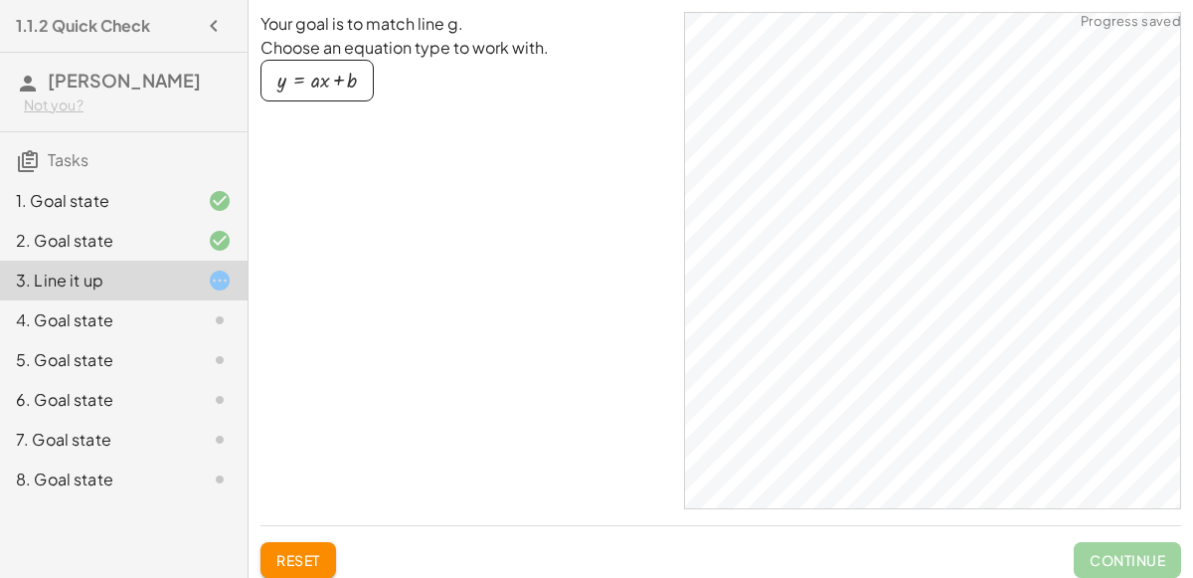
click at [346, 89] on div "button" at bounding box center [317, 81] width 80 height 22
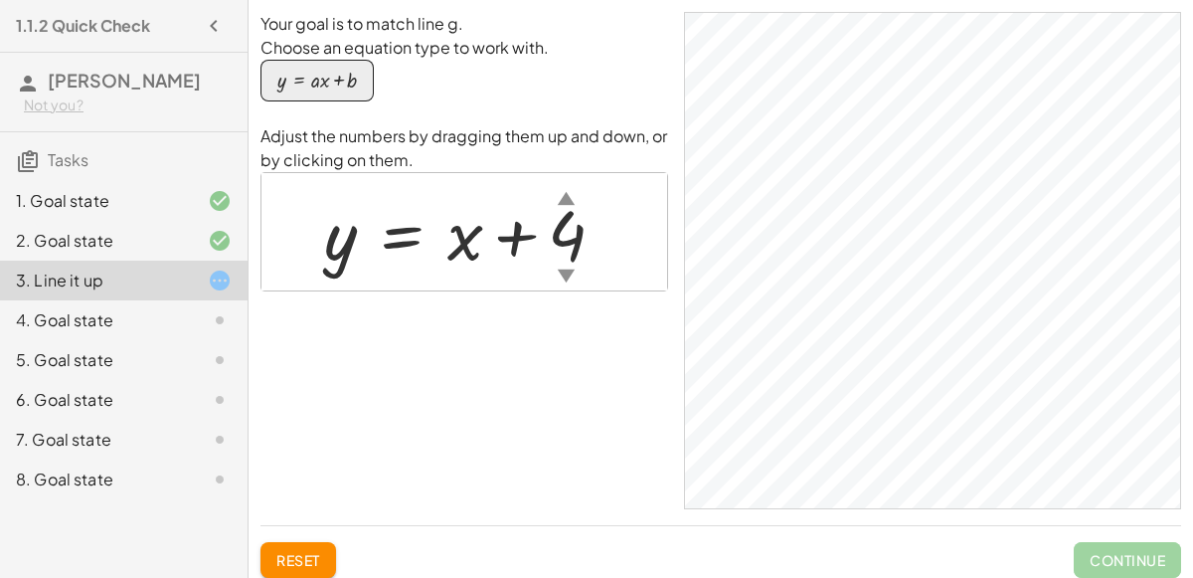
click at [60, 316] on div "4. Goal state" at bounding box center [96, 320] width 160 height 24
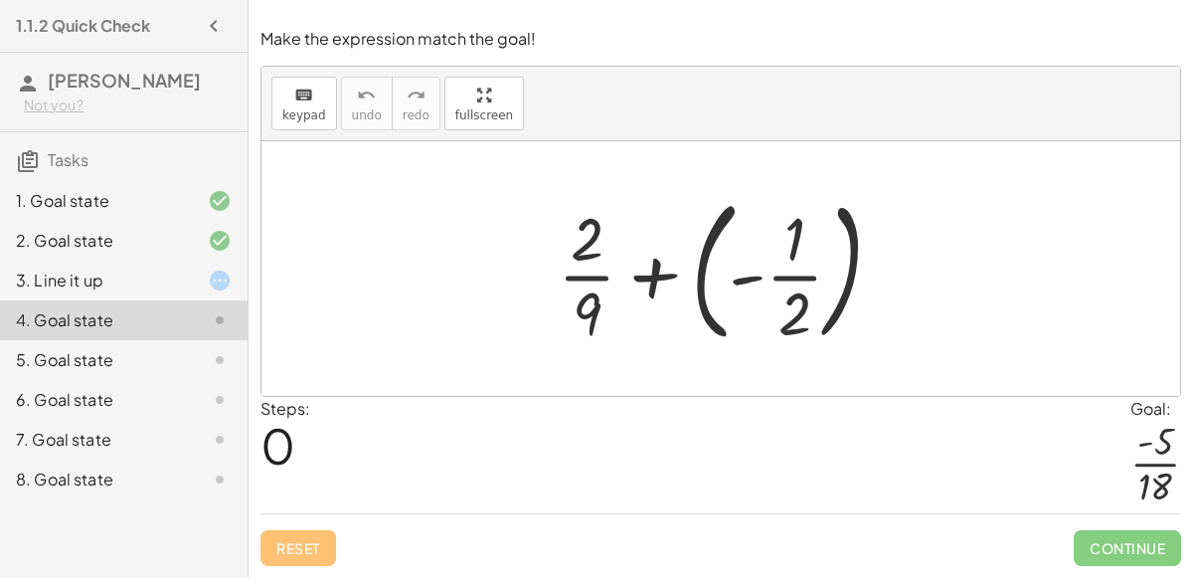
click at [762, 279] on div at bounding box center [728, 268] width 361 height 165
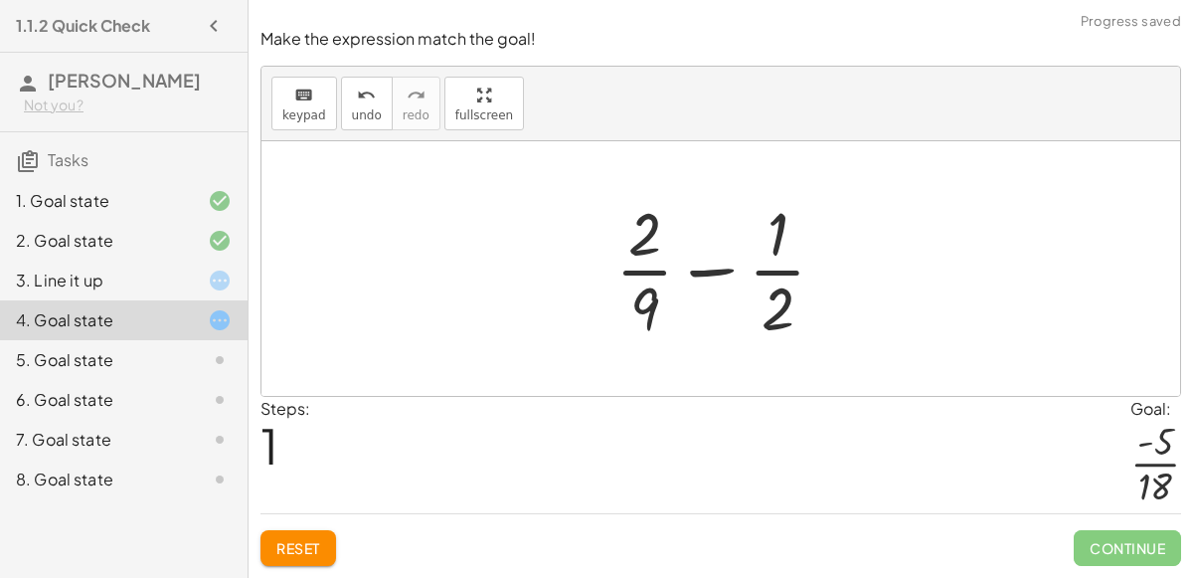
click at [713, 270] on div at bounding box center [729, 268] width 247 height 153
click at [776, 317] on div at bounding box center [729, 268] width 247 height 153
click at [778, 289] on div at bounding box center [729, 268] width 247 height 153
drag, startPoint x: 651, startPoint y: 295, endPoint x: 794, endPoint y: 292, distance: 143.2
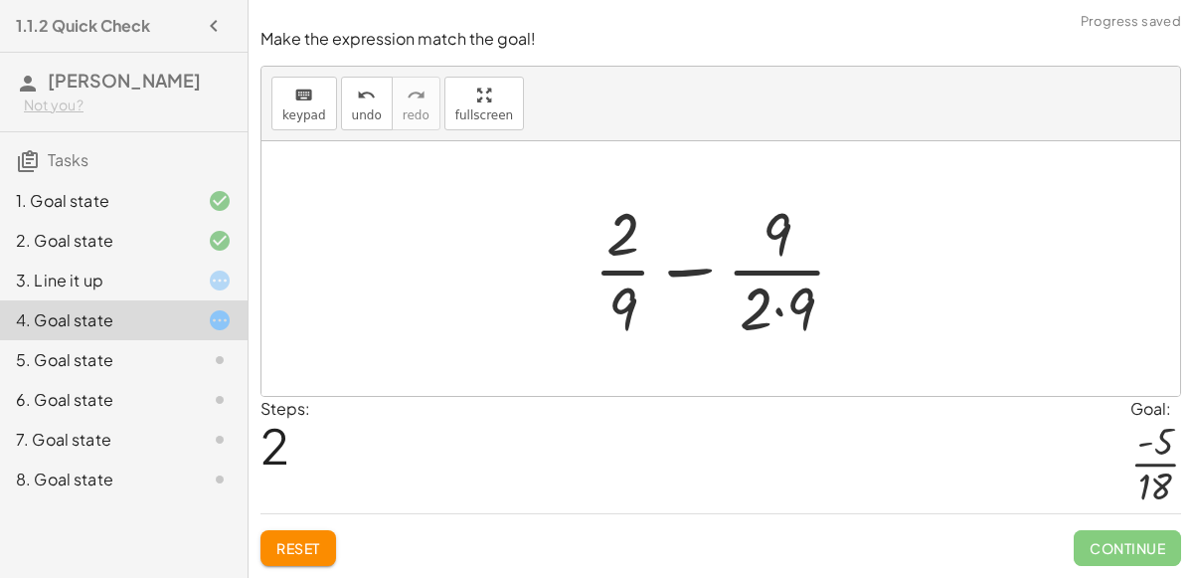
click at [780, 309] on div at bounding box center [728, 268] width 289 height 153
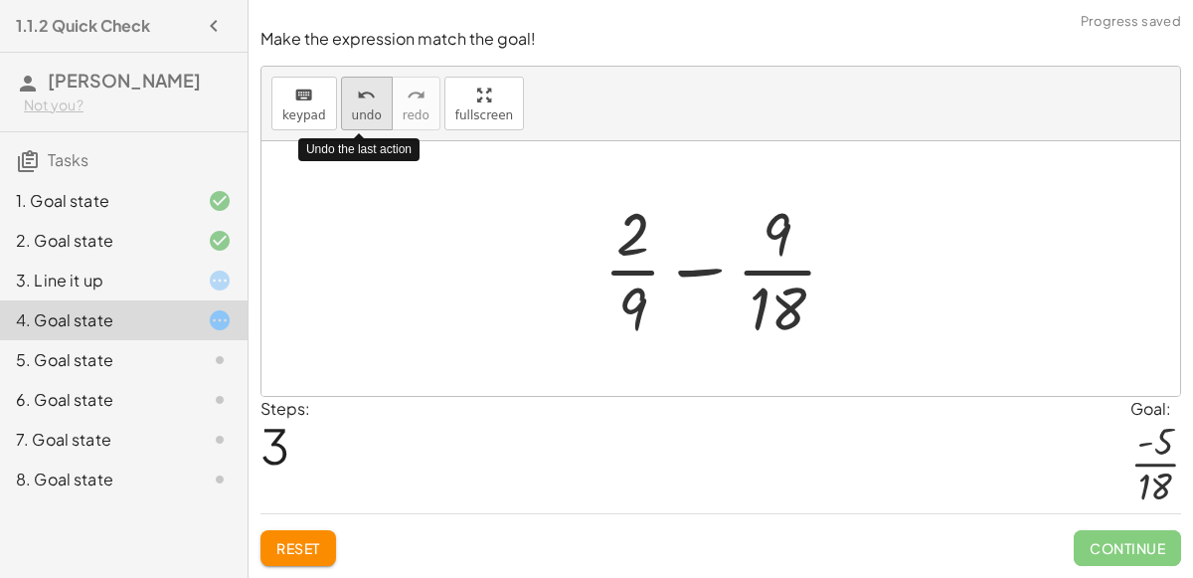
click at [368, 106] on div "undo" at bounding box center [367, 95] width 30 height 24
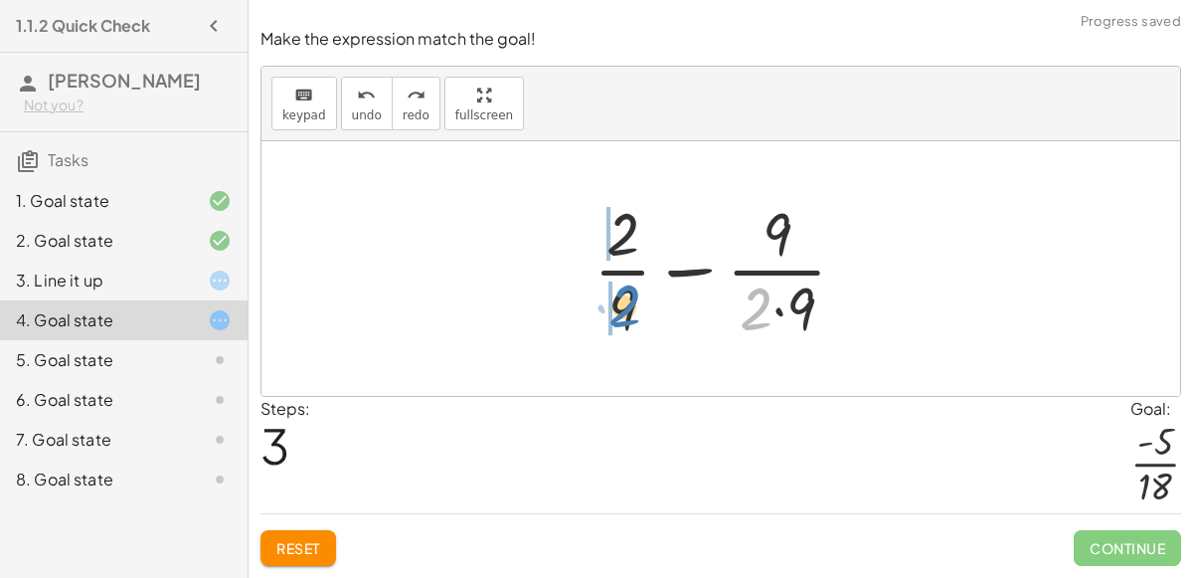
drag, startPoint x: 753, startPoint y: 319, endPoint x: 613, endPoint y: 313, distance: 139.3
click at [613, 313] on div at bounding box center [728, 268] width 289 height 153
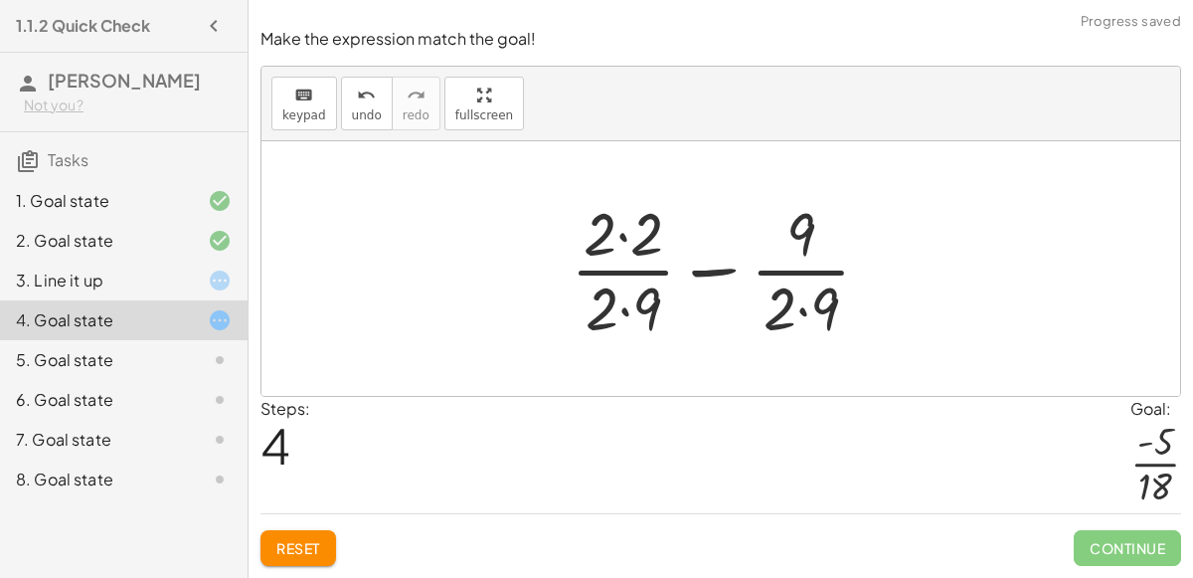
click at [621, 308] on div at bounding box center [729, 268] width 336 height 153
click at [618, 245] on div at bounding box center [729, 268] width 336 height 153
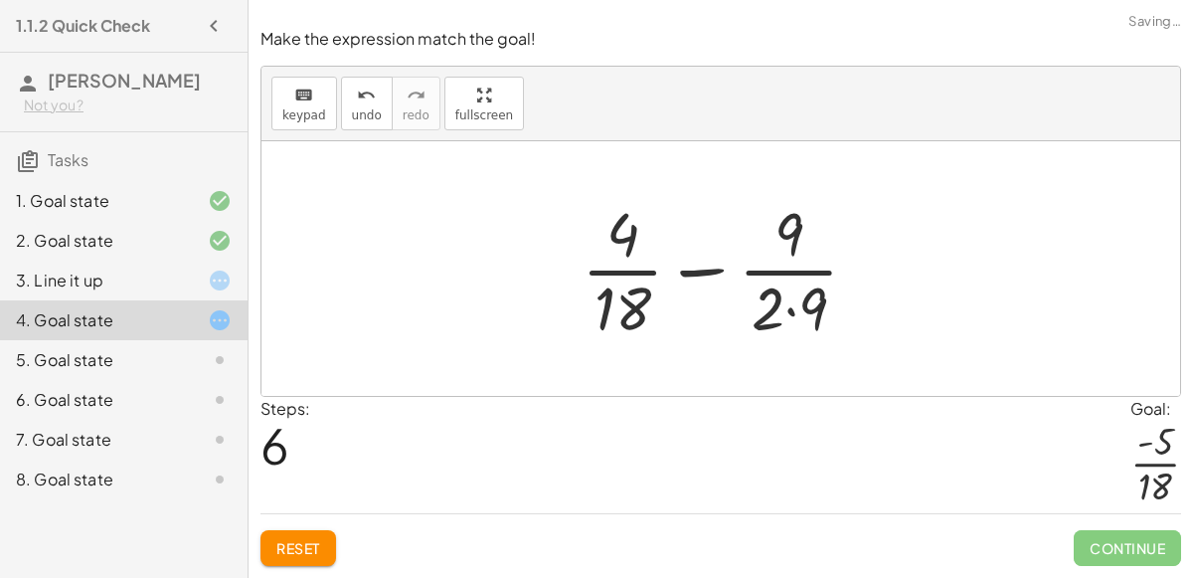
click at [792, 318] on div at bounding box center [728, 268] width 313 height 153
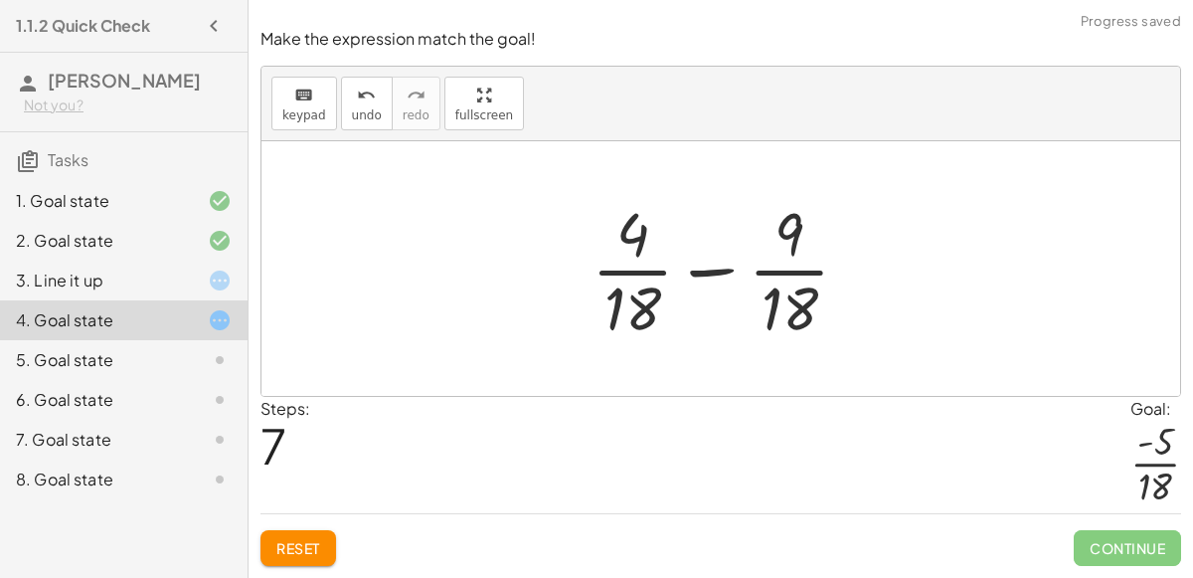
click at [724, 267] on div at bounding box center [728, 268] width 293 height 153
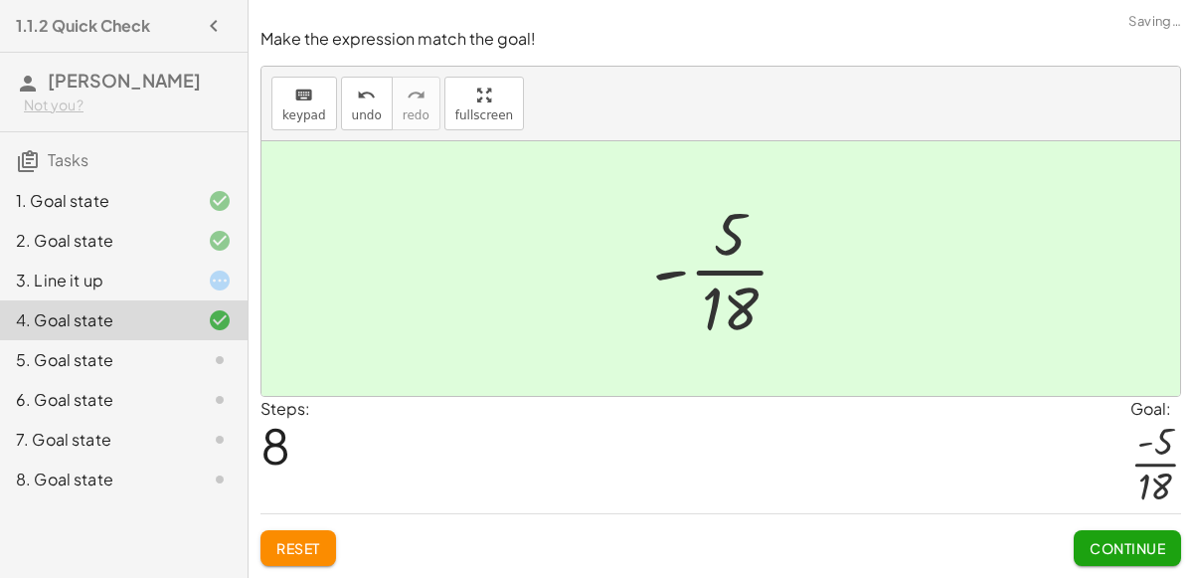
click at [1109, 547] on span "Continue" at bounding box center [1128, 548] width 76 height 18
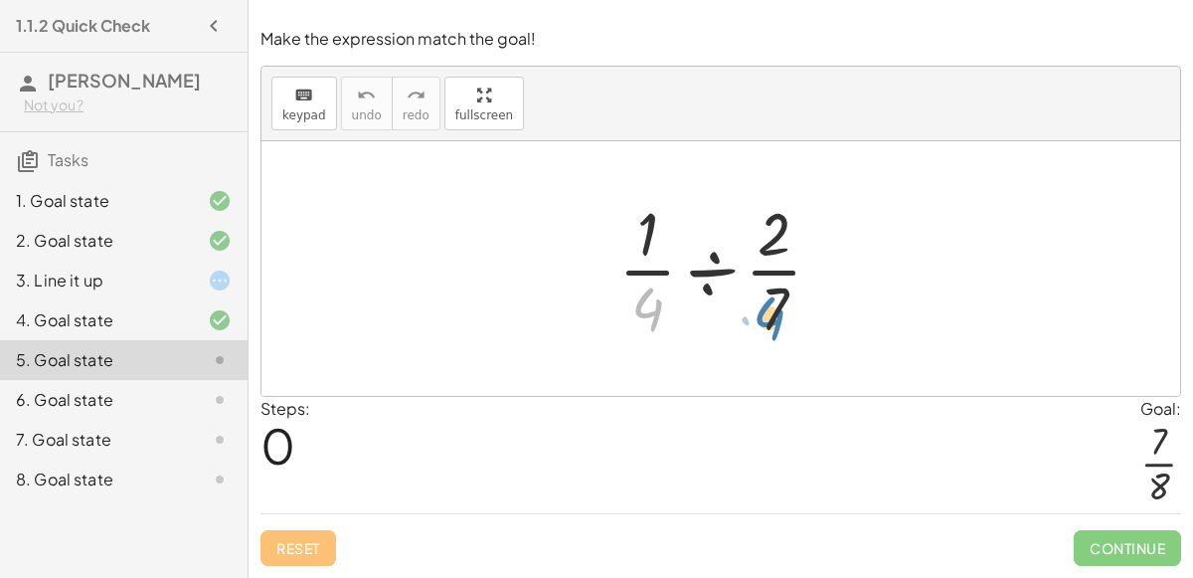
drag, startPoint x: 651, startPoint y: 317, endPoint x: 783, endPoint y: 326, distance: 131.6
click at [783, 326] on div at bounding box center [729, 268] width 240 height 153
click at [714, 277] on div at bounding box center [729, 268] width 240 height 153
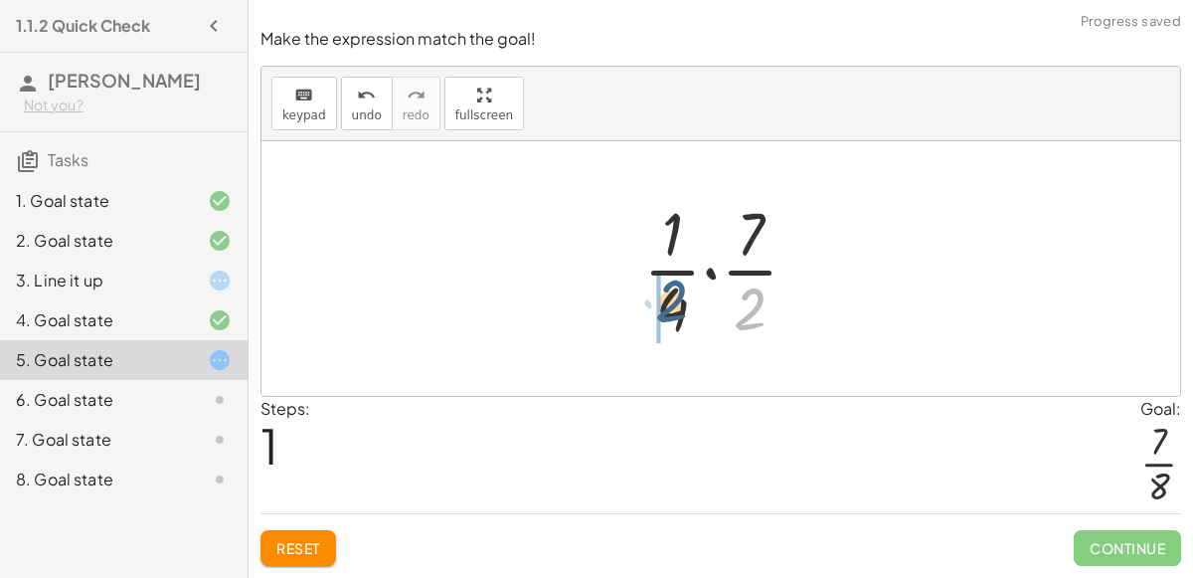
drag, startPoint x: 753, startPoint y: 303, endPoint x: 673, endPoint y: 294, distance: 80.0
click at [673, 294] on div at bounding box center [728, 268] width 191 height 153
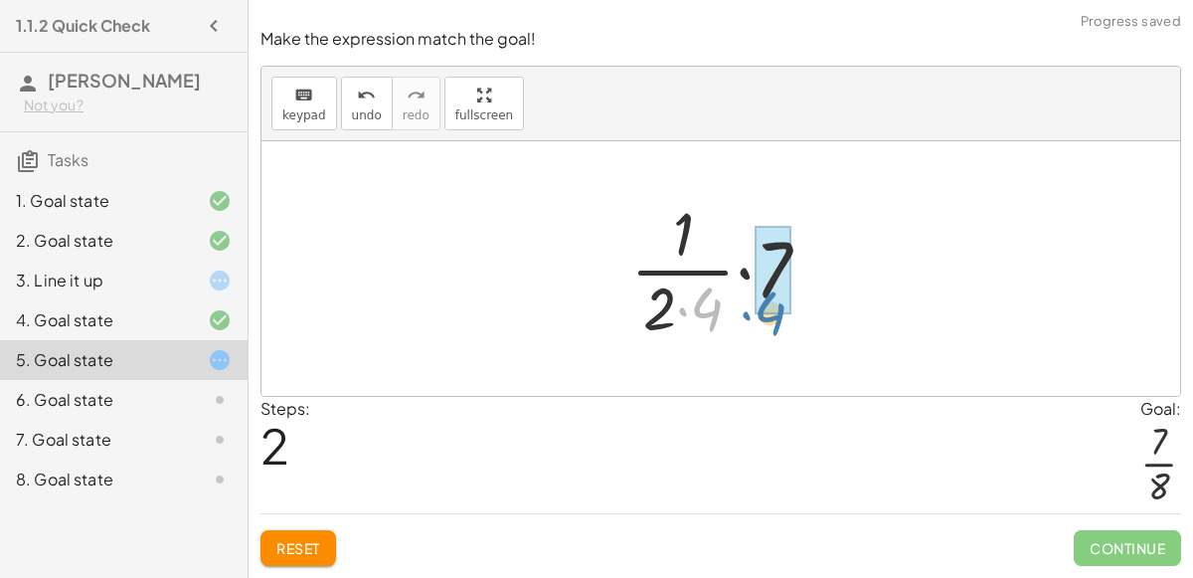
drag, startPoint x: 701, startPoint y: 307, endPoint x: 768, endPoint y: 311, distance: 66.7
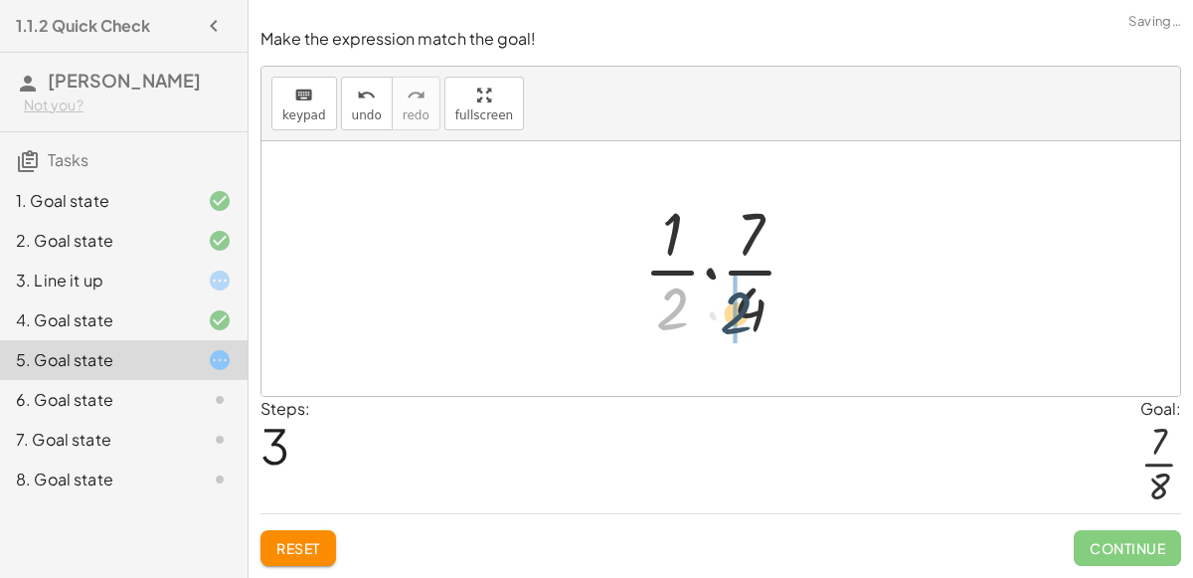
drag, startPoint x: 676, startPoint y: 302, endPoint x: 758, endPoint y: 307, distance: 81.7
click at [758, 307] on div at bounding box center [728, 268] width 191 height 153
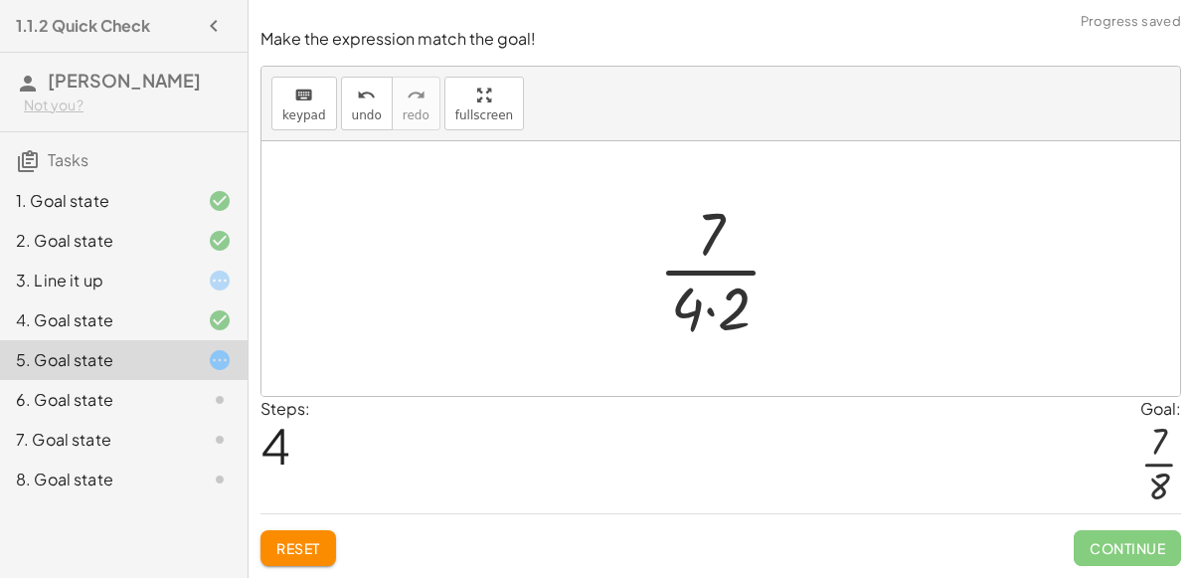
click at [708, 310] on div at bounding box center [728, 268] width 160 height 153
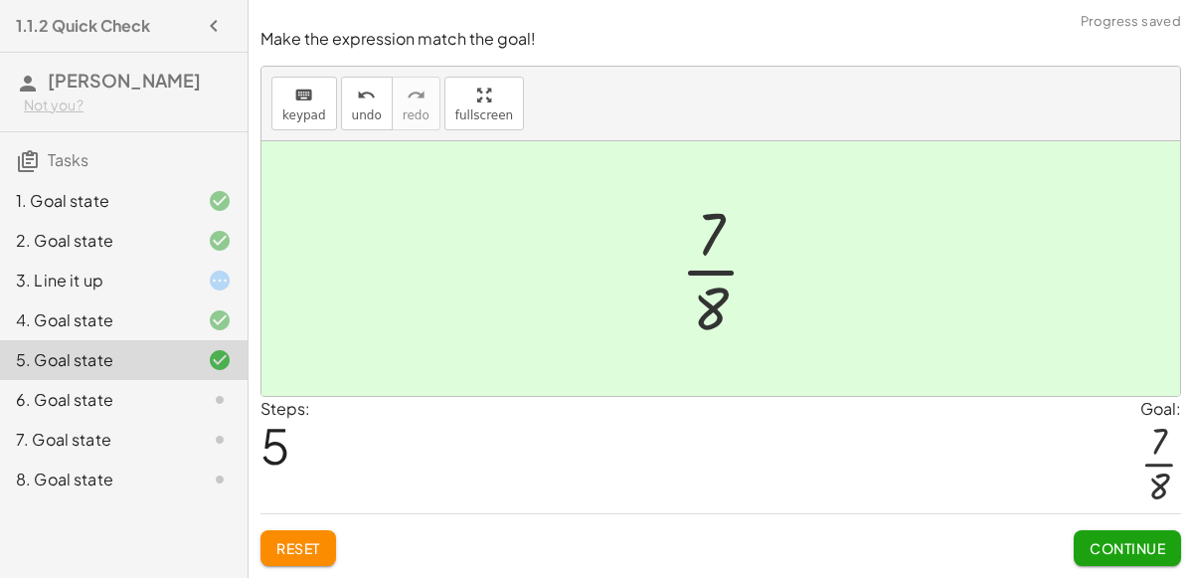
click at [1089, 538] on button "Continue" at bounding box center [1127, 548] width 107 height 36
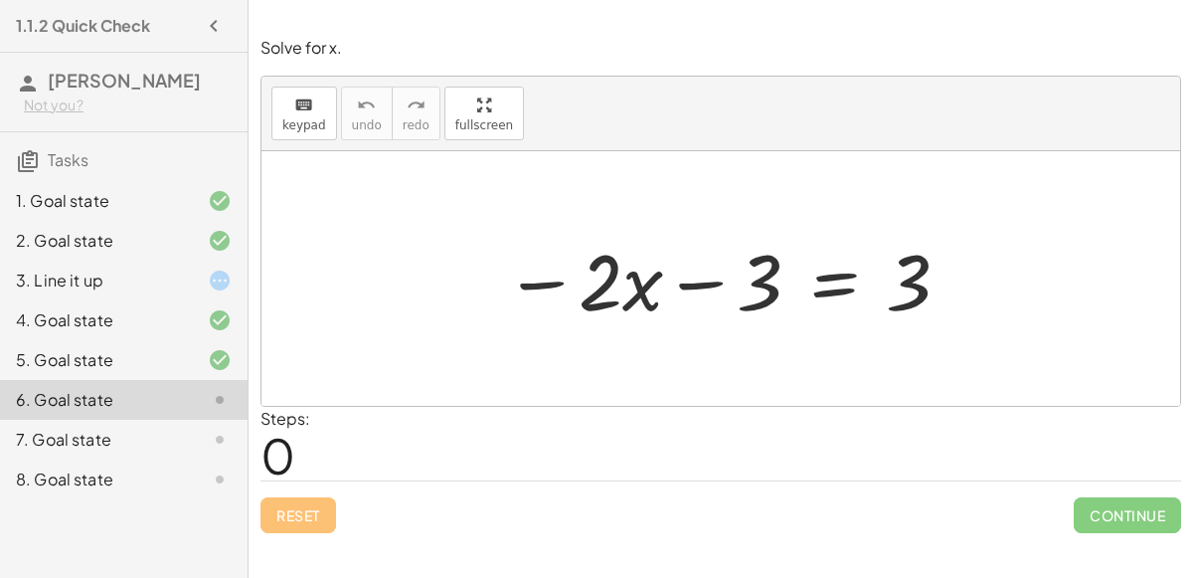
click at [706, 282] on div at bounding box center [728, 279] width 468 height 102
click at [818, 290] on div at bounding box center [728, 279] width 468 height 102
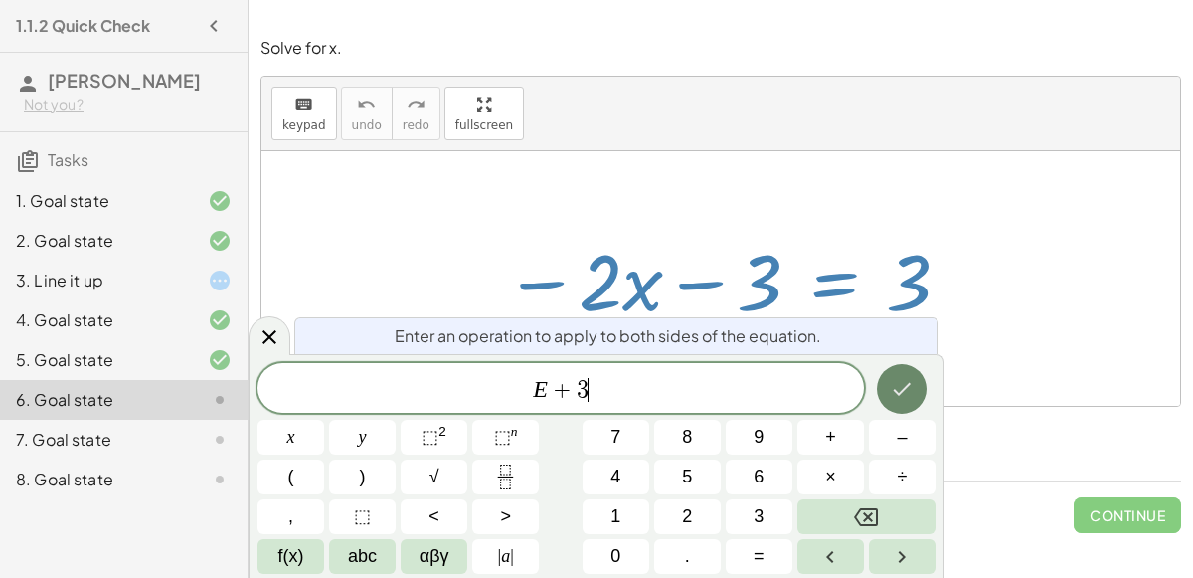
click at [904, 395] on icon "Done" at bounding box center [902, 389] width 24 height 24
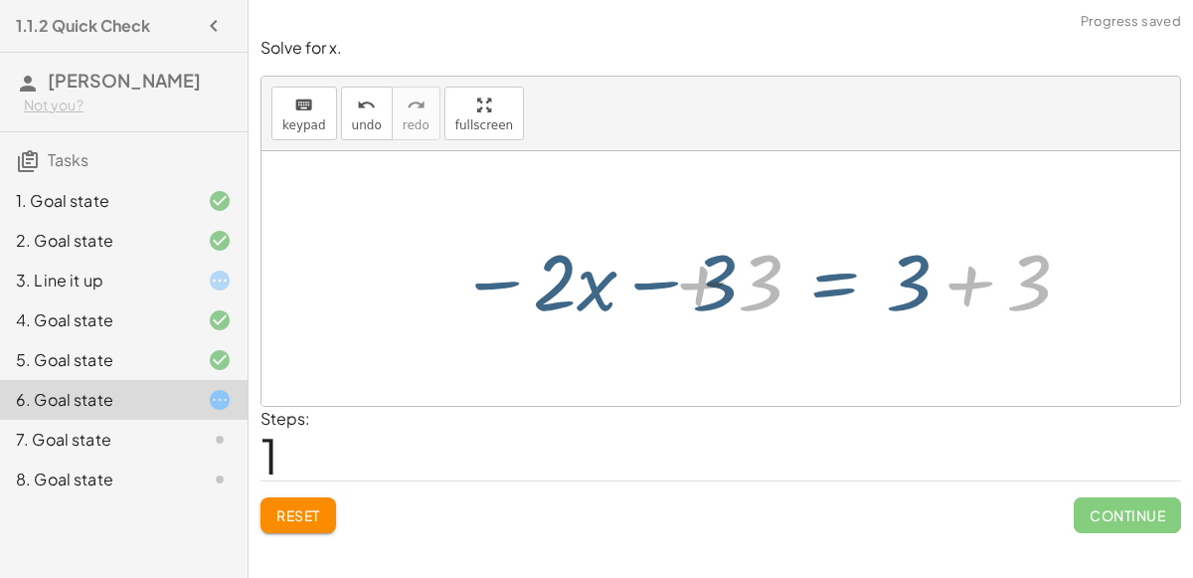
click at [904, 395] on div at bounding box center [721, 278] width 919 height 255
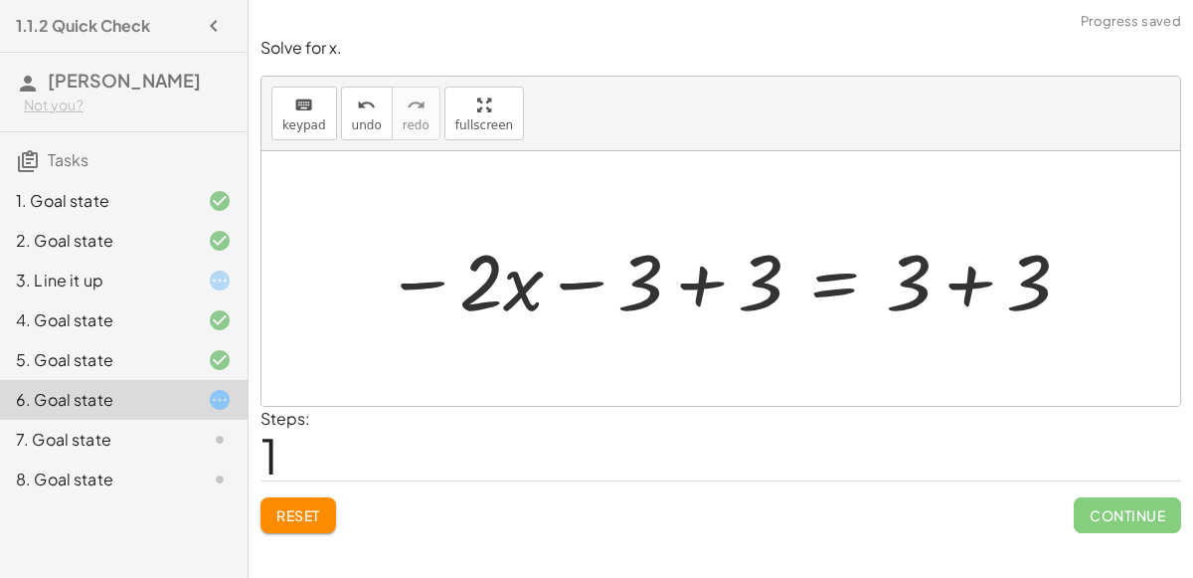
click at [694, 273] on div at bounding box center [729, 279] width 708 height 102
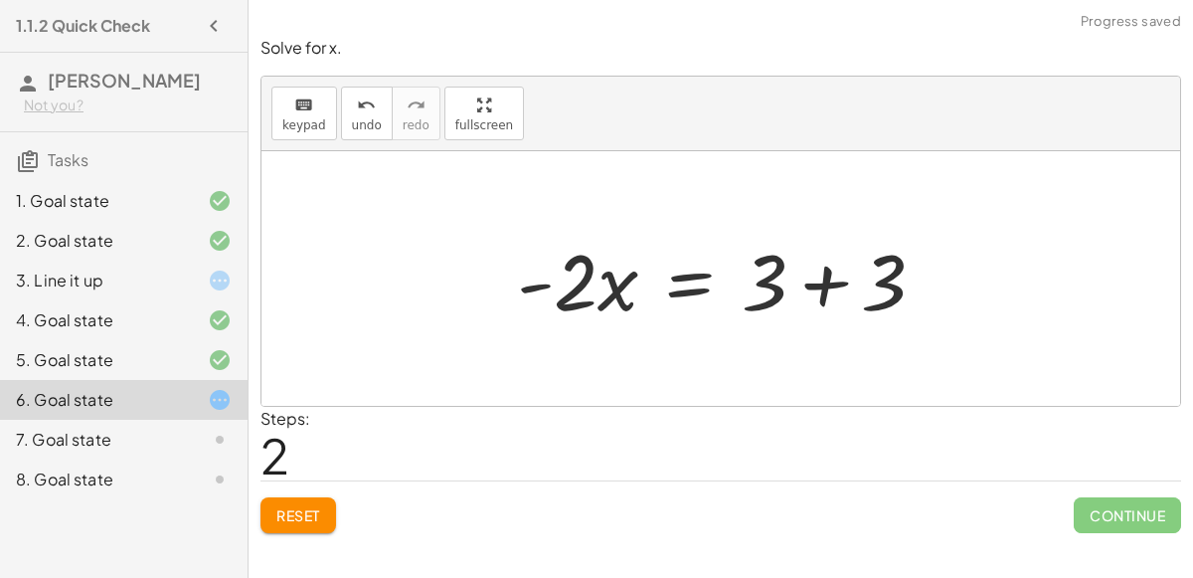
click at [827, 278] on div at bounding box center [729, 279] width 444 height 102
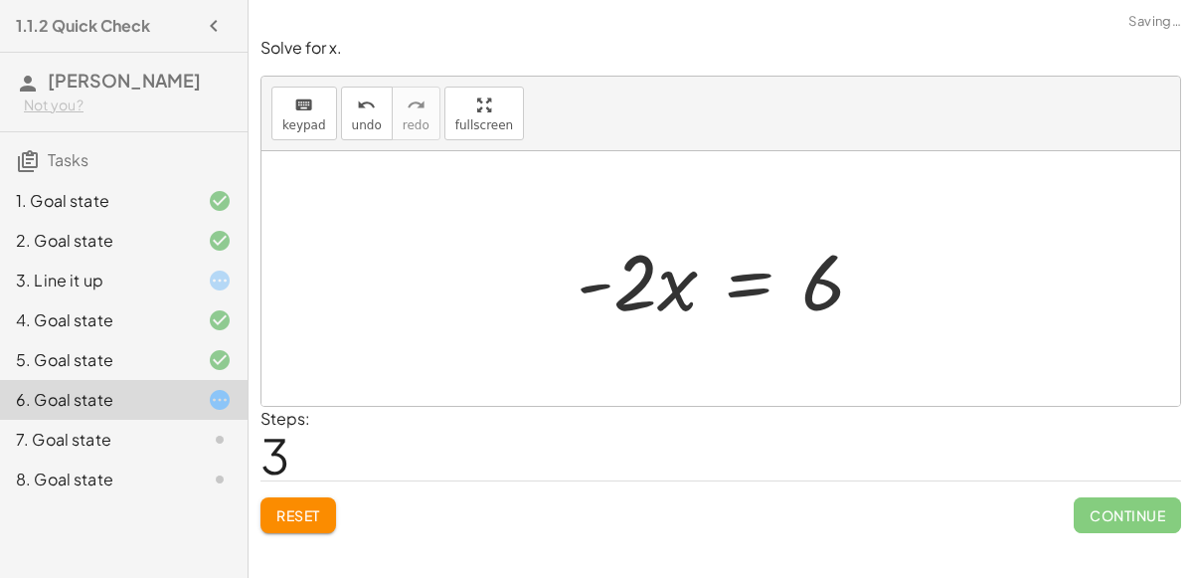
click at [745, 289] on div at bounding box center [728, 279] width 323 height 102
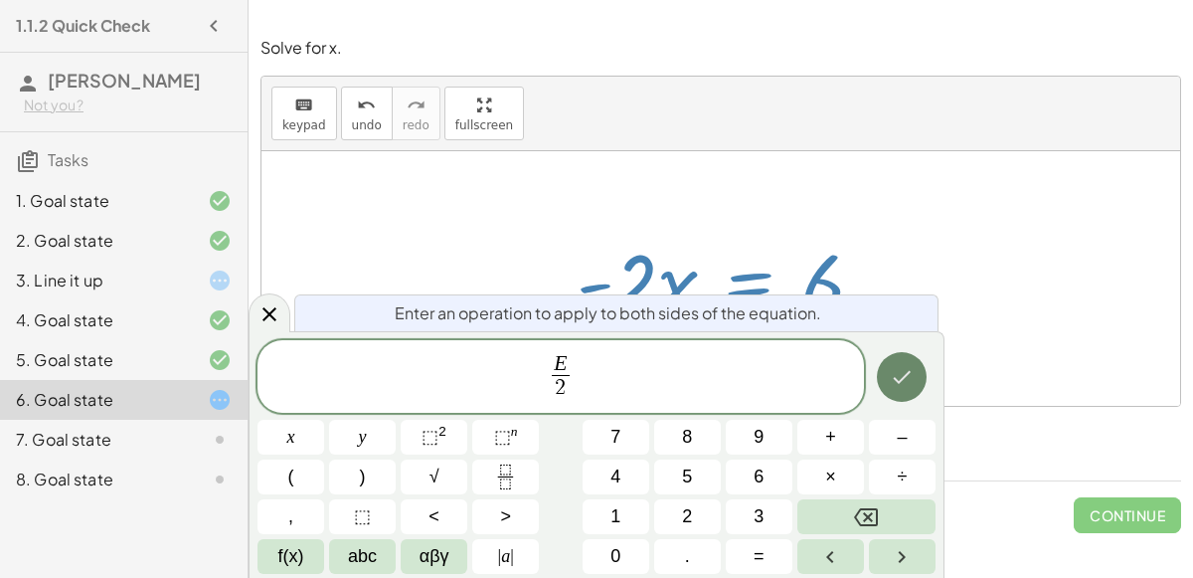
click at [900, 382] on icon "Done" at bounding box center [903, 377] width 18 height 13
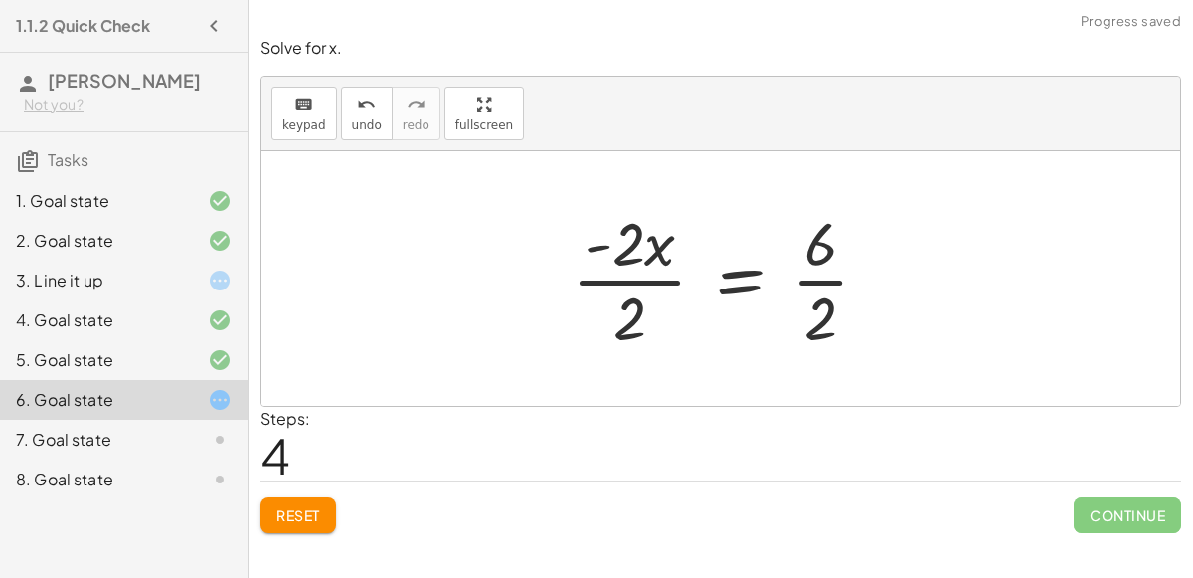
click at [629, 278] on div at bounding box center [729, 278] width 334 height 153
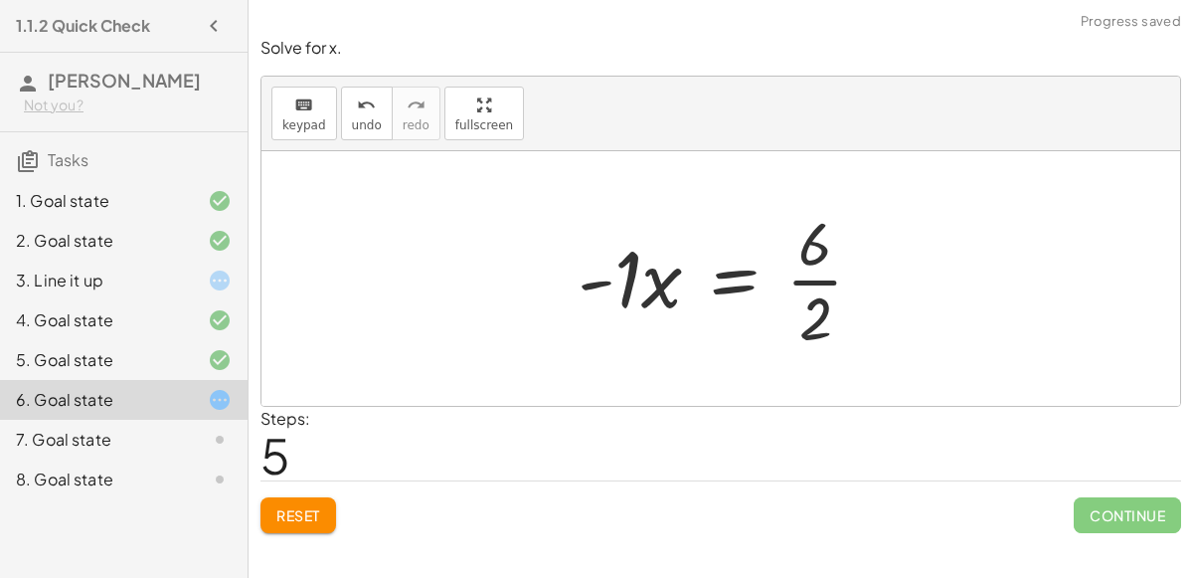
click at [808, 278] on div at bounding box center [729, 278] width 322 height 153
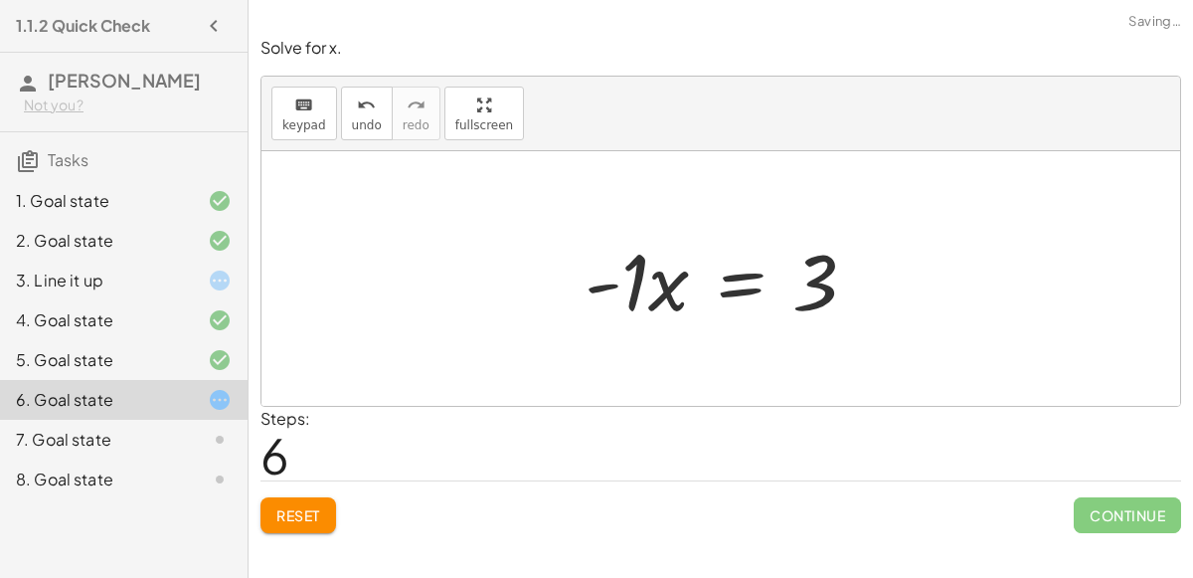
click at [735, 283] on div at bounding box center [729, 279] width 308 height 102
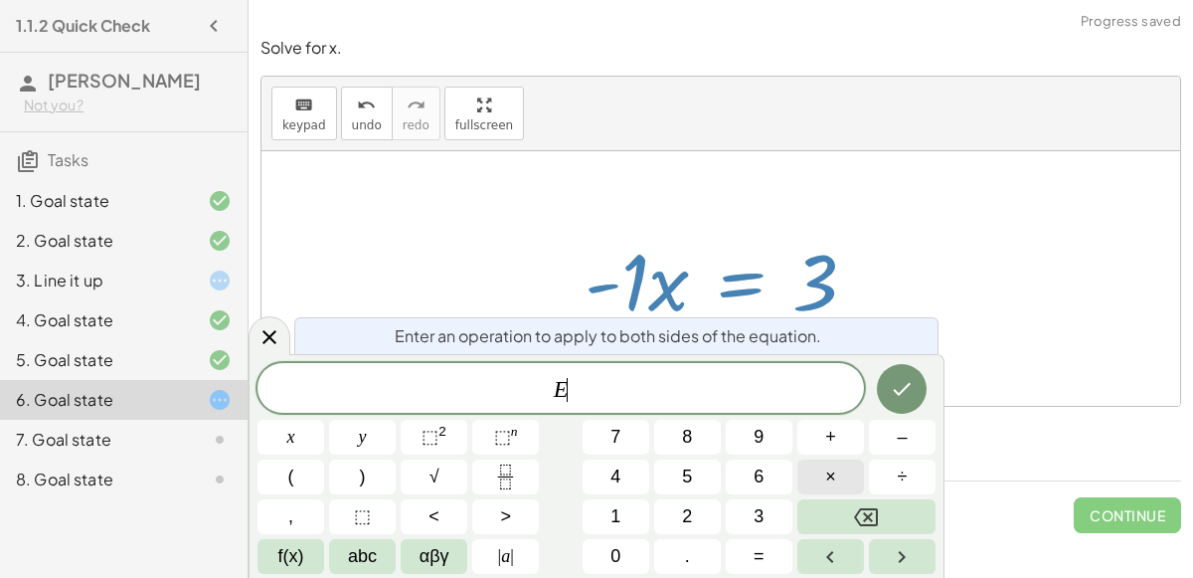
click at [852, 480] on button "×" at bounding box center [830, 476] width 67 height 35
click at [894, 438] on button "–" at bounding box center [902, 437] width 67 height 35
click at [627, 499] on button "1" at bounding box center [616, 516] width 67 height 35
click at [903, 395] on icon "Done" at bounding box center [902, 389] width 24 height 24
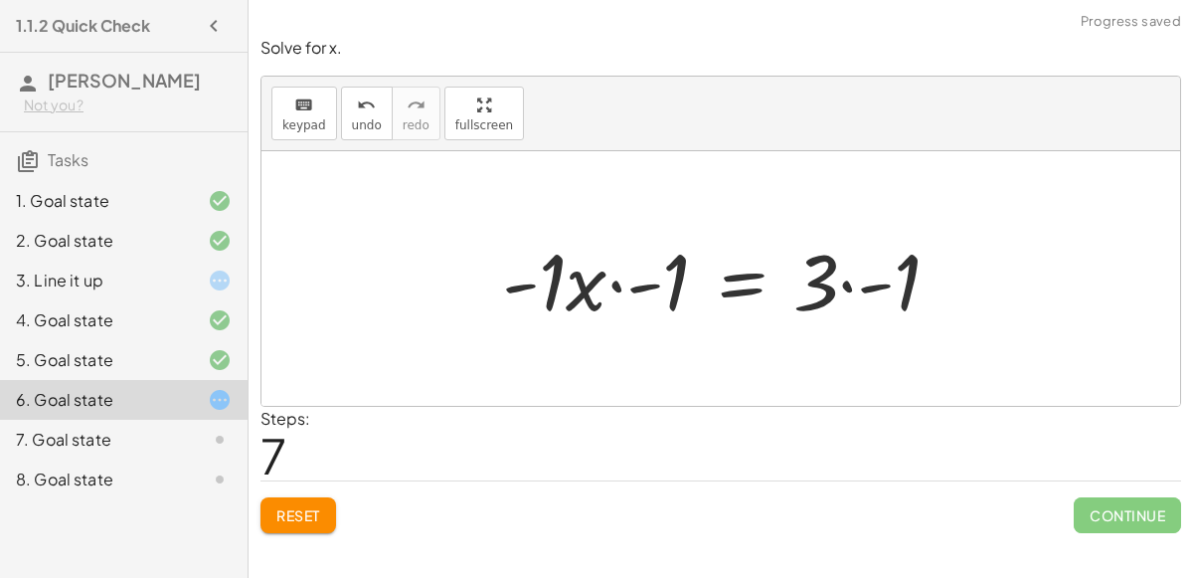
click at [642, 281] on div at bounding box center [729, 279] width 474 height 102
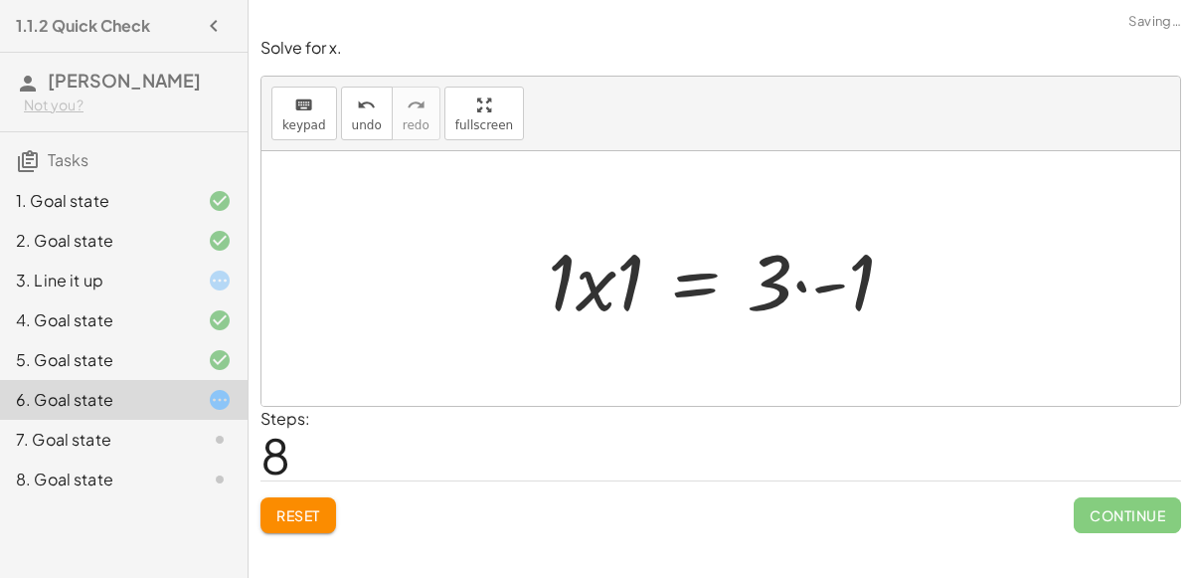
click at [610, 281] on div at bounding box center [729, 279] width 382 height 102
click at [600, 278] on div at bounding box center [742, 279] width 355 height 102
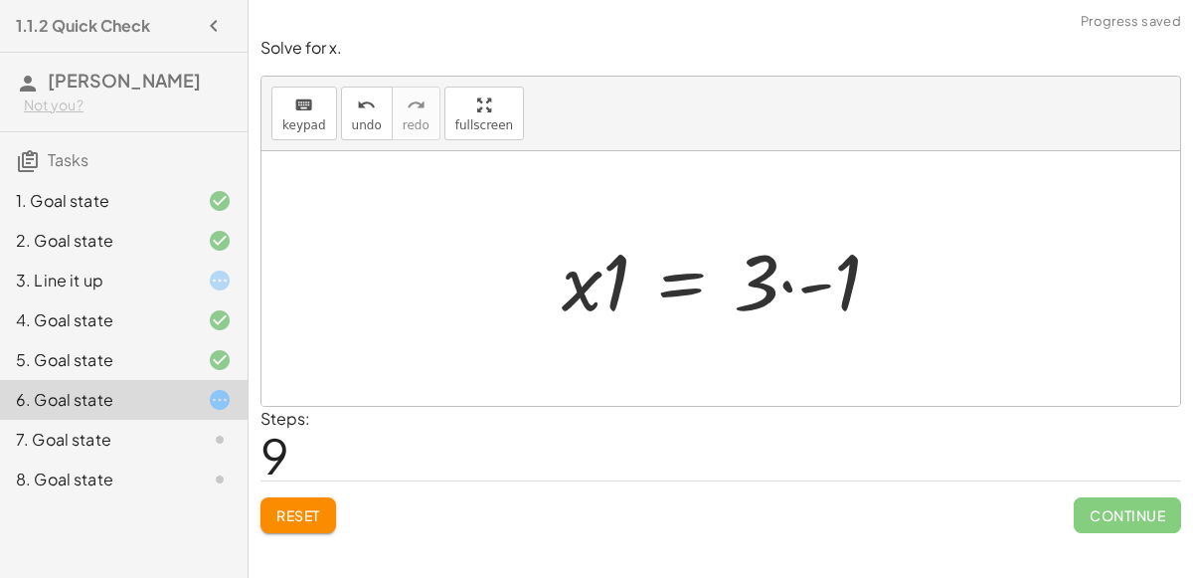
click at [604, 300] on div at bounding box center [729, 279] width 355 height 102
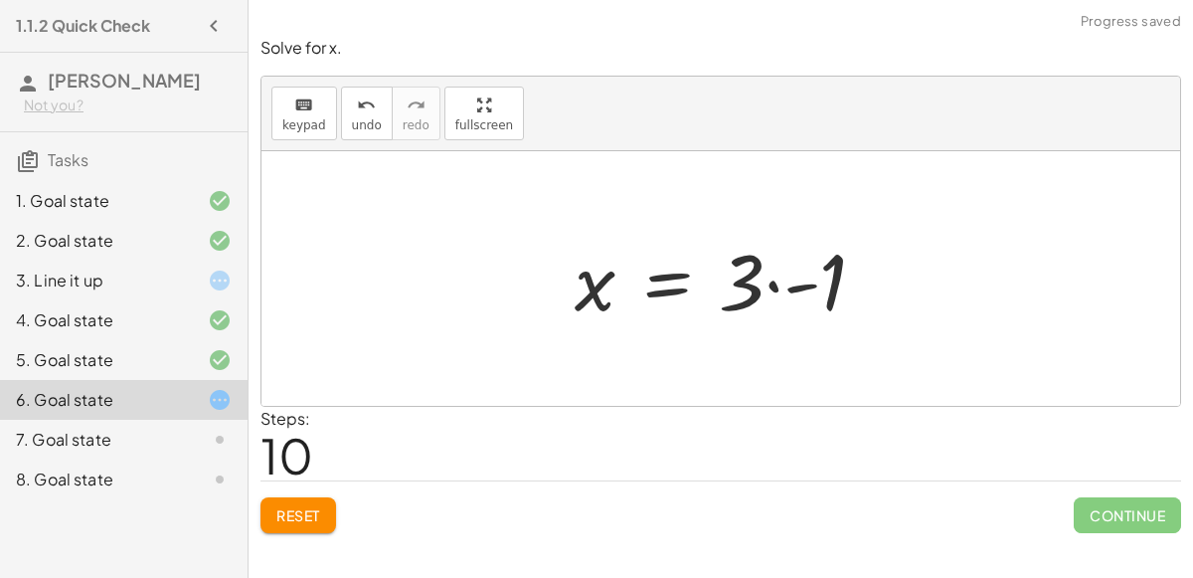
click at [775, 284] on div at bounding box center [728, 279] width 327 height 102
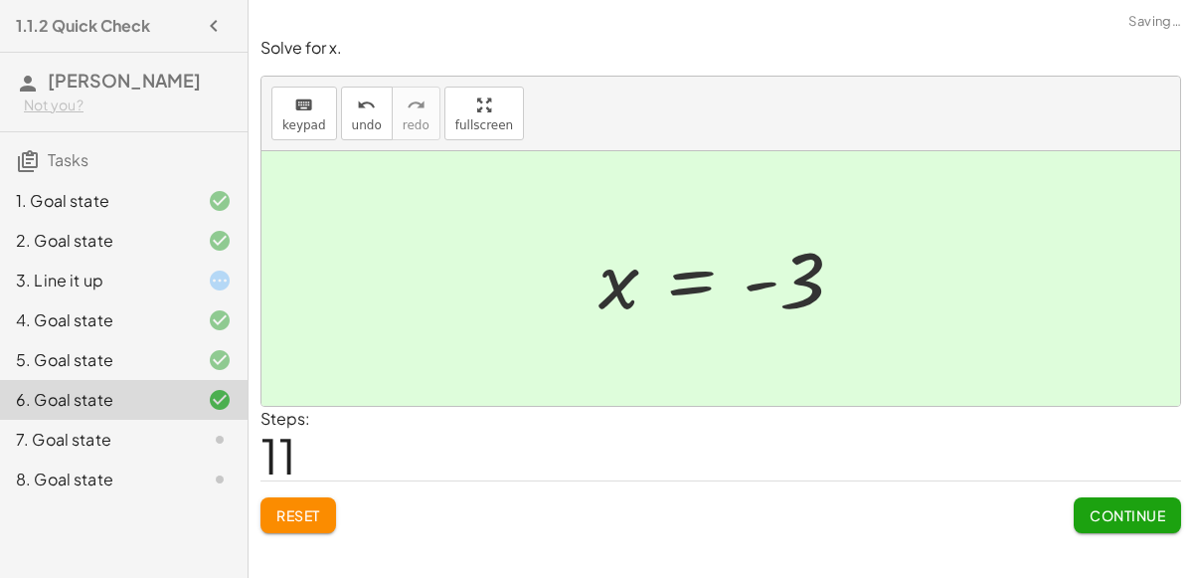
click at [1091, 517] on span "Continue" at bounding box center [1128, 515] width 76 height 18
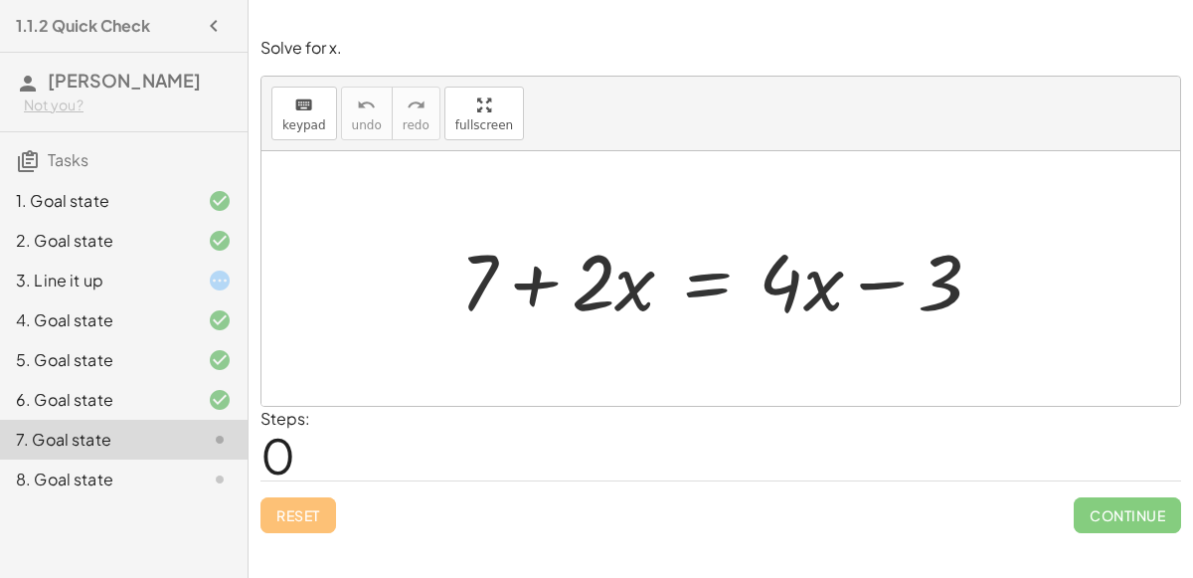
click at [700, 289] on div at bounding box center [729, 279] width 558 height 102
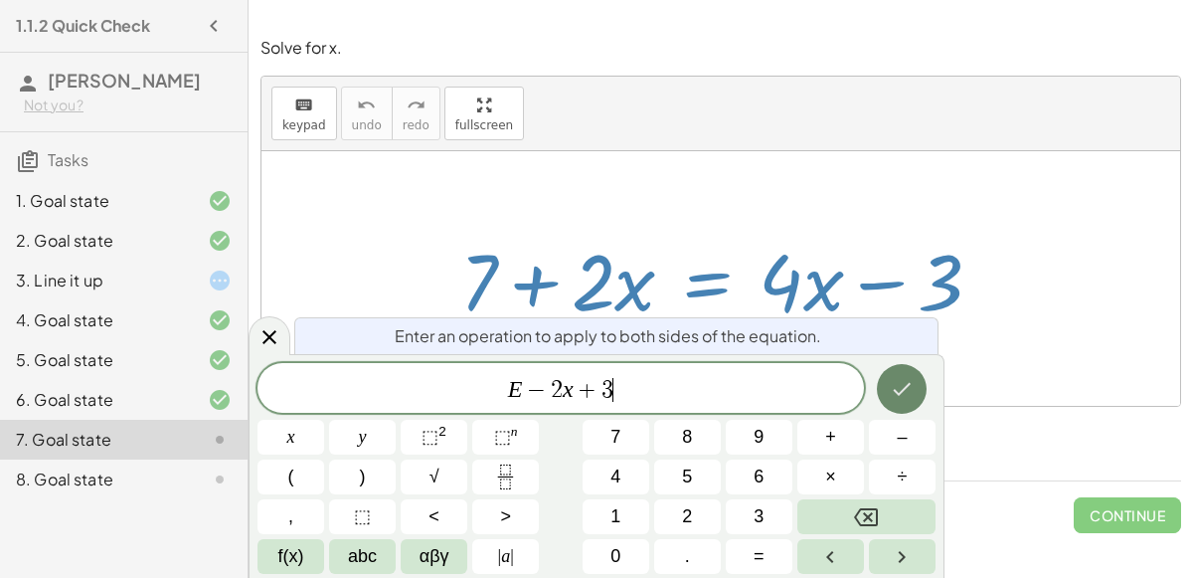
click at [905, 377] on icon "Done" at bounding box center [902, 389] width 24 height 24
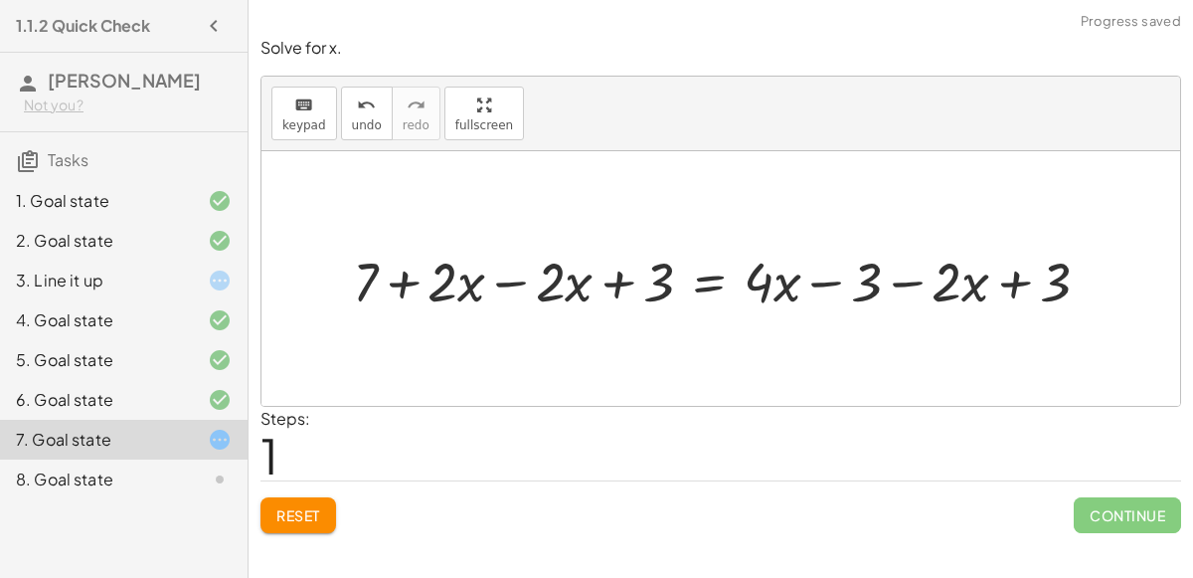
click at [512, 278] on div at bounding box center [729, 279] width 772 height 73
click at [620, 280] on div at bounding box center [836, 279] width 557 height 73
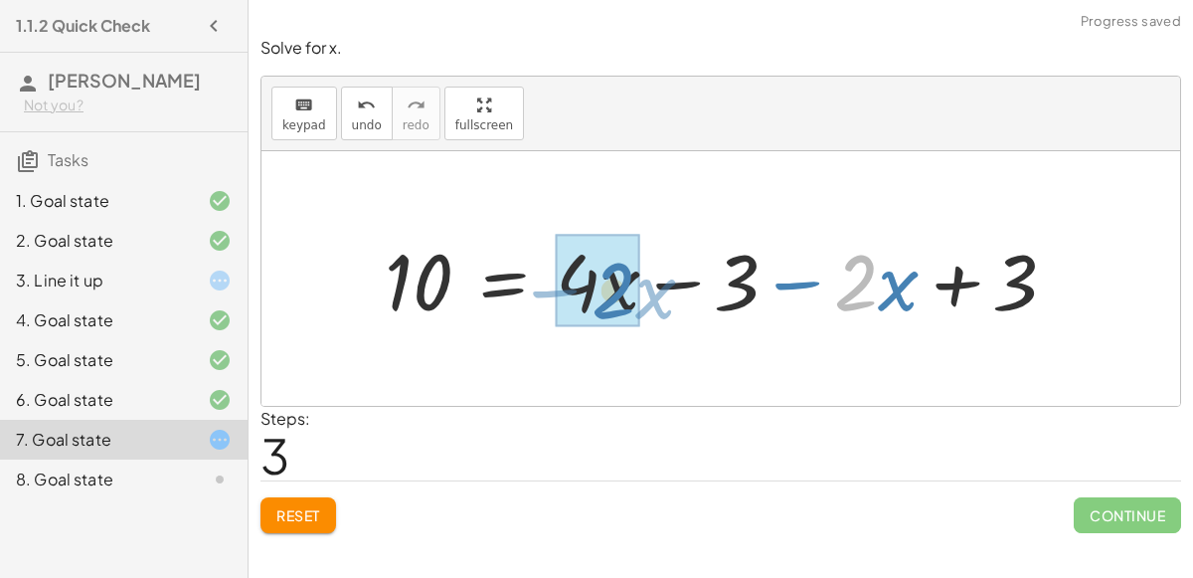
drag, startPoint x: 859, startPoint y: 287, endPoint x: 616, endPoint y: 295, distance: 242.7
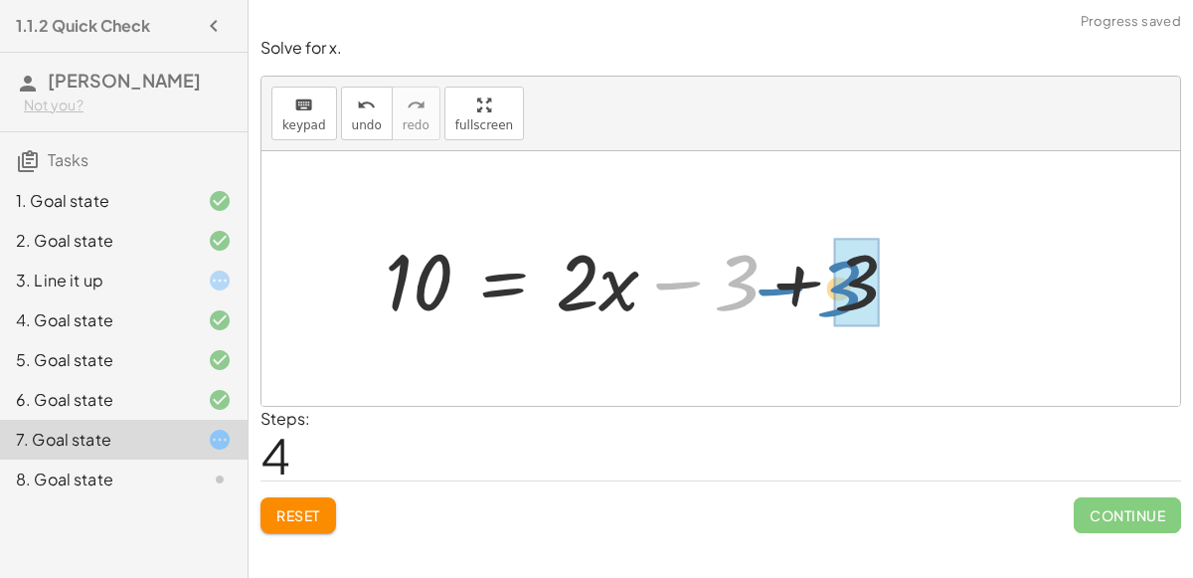
drag, startPoint x: 730, startPoint y: 284, endPoint x: 840, endPoint y: 289, distance: 110.5
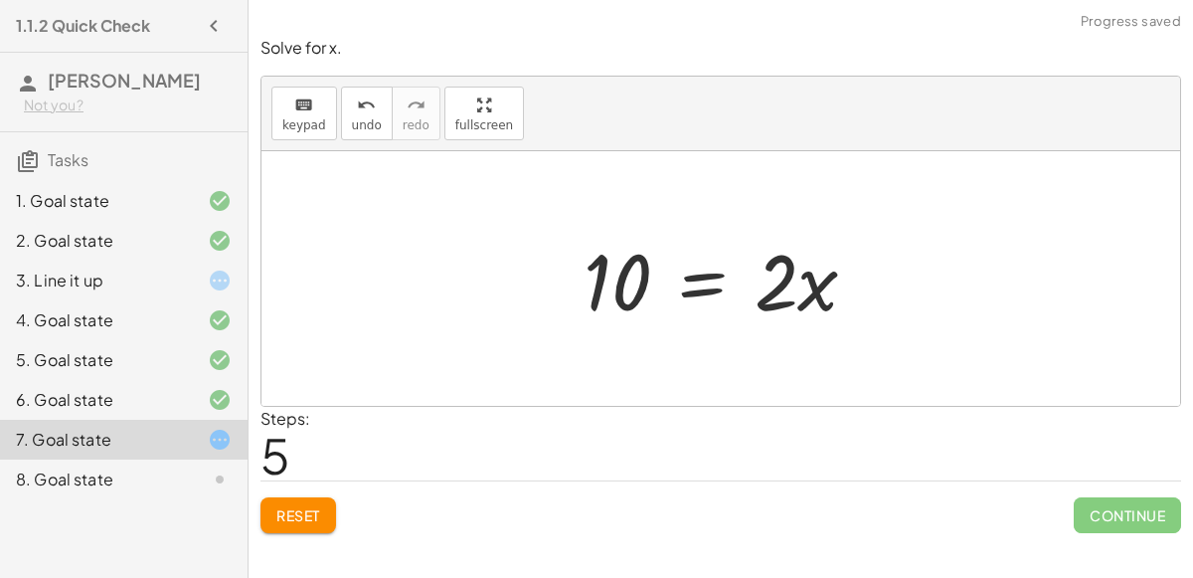
click at [696, 287] on div at bounding box center [729, 279] width 310 height 102
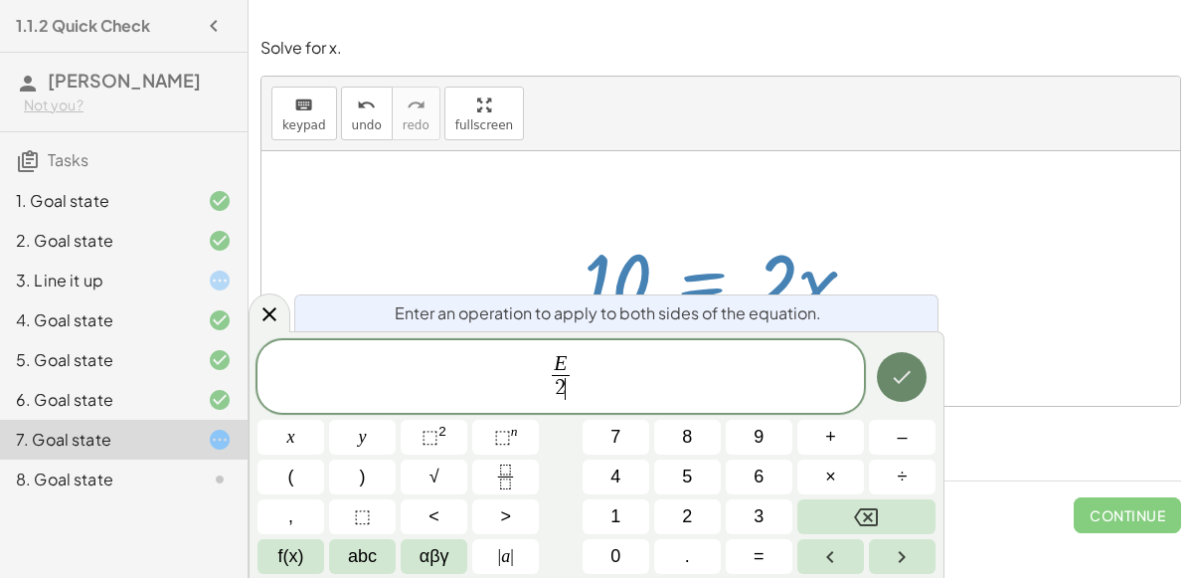
click at [906, 387] on icon "Done" at bounding box center [902, 377] width 24 height 24
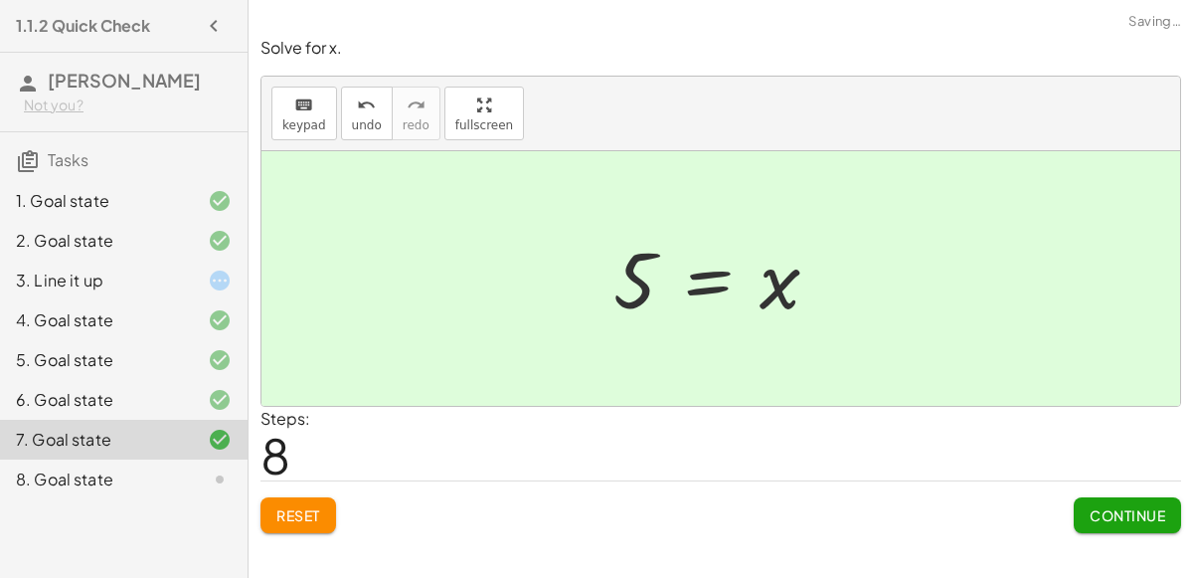
click at [1111, 515] on span "Continue" at bounding box center [1128, 515] width 76 height 18
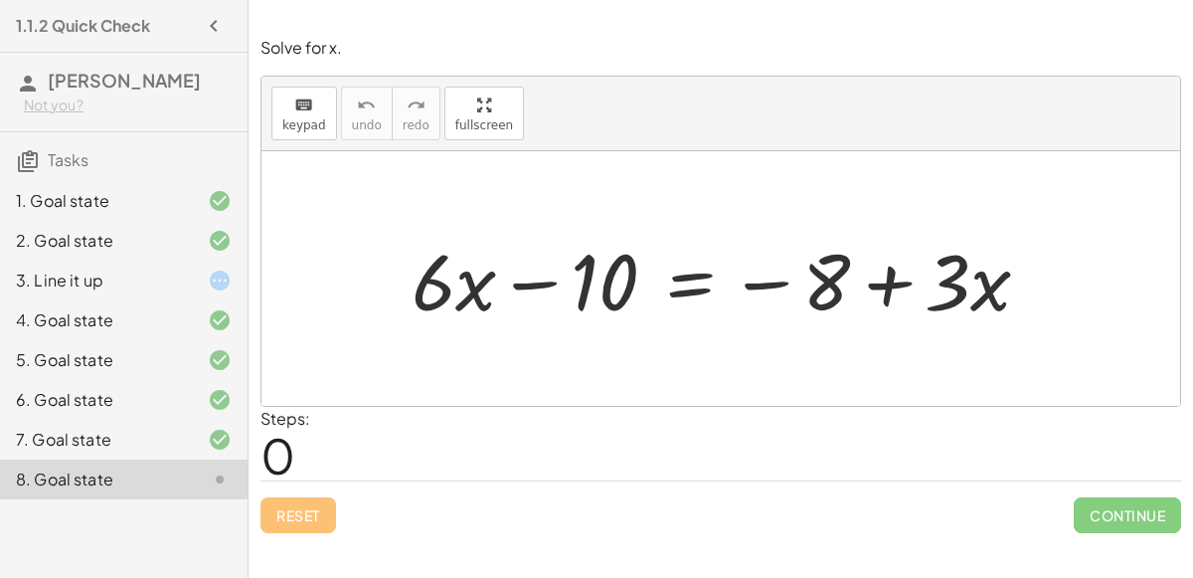
click at [685, 286] on div at bounding box center [729, 279] width 654 height 102
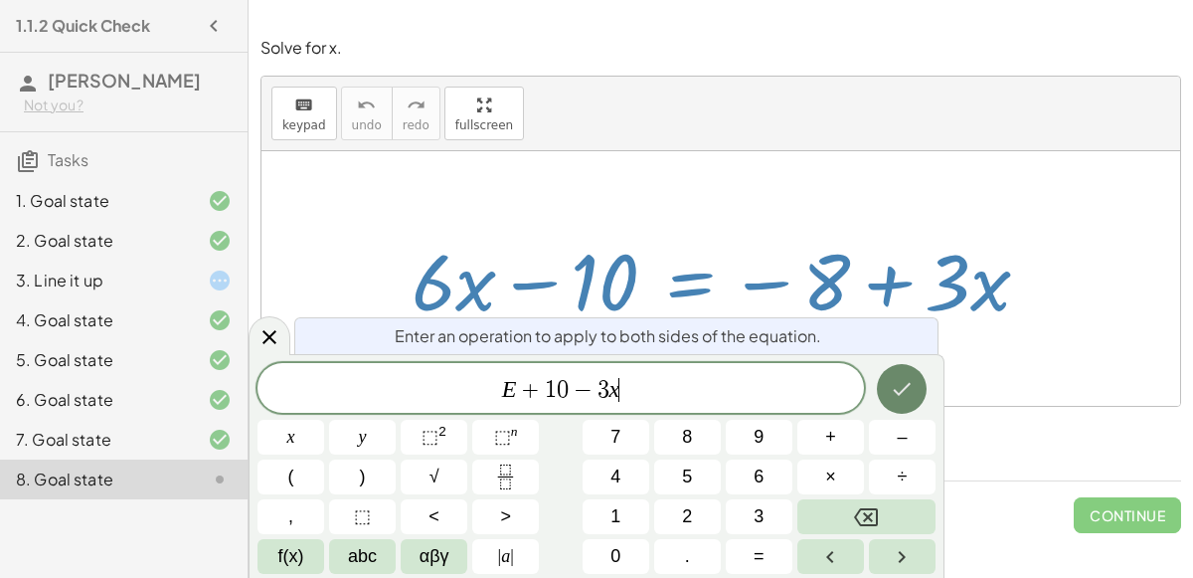
click at [911, 395] on icon "Done" at bounding box center [902, 389] width 24 height 24
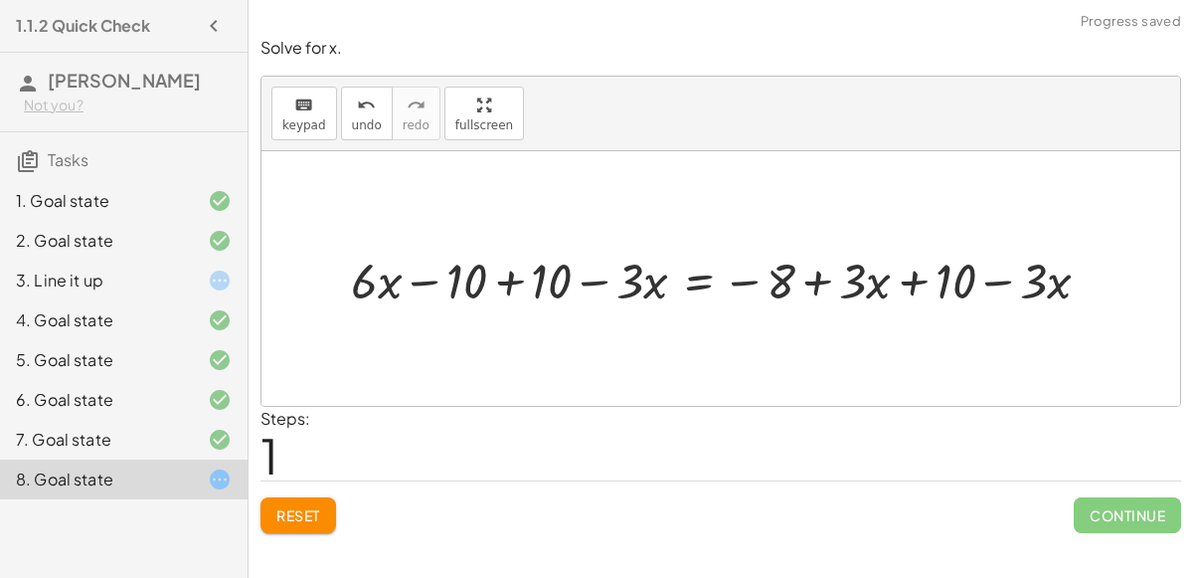
click at [508, 281] on div at bounding box center [729, 279] width 776 height 66
click at [589, 282] on div at bounding box center [814, 279] width 607 height 66
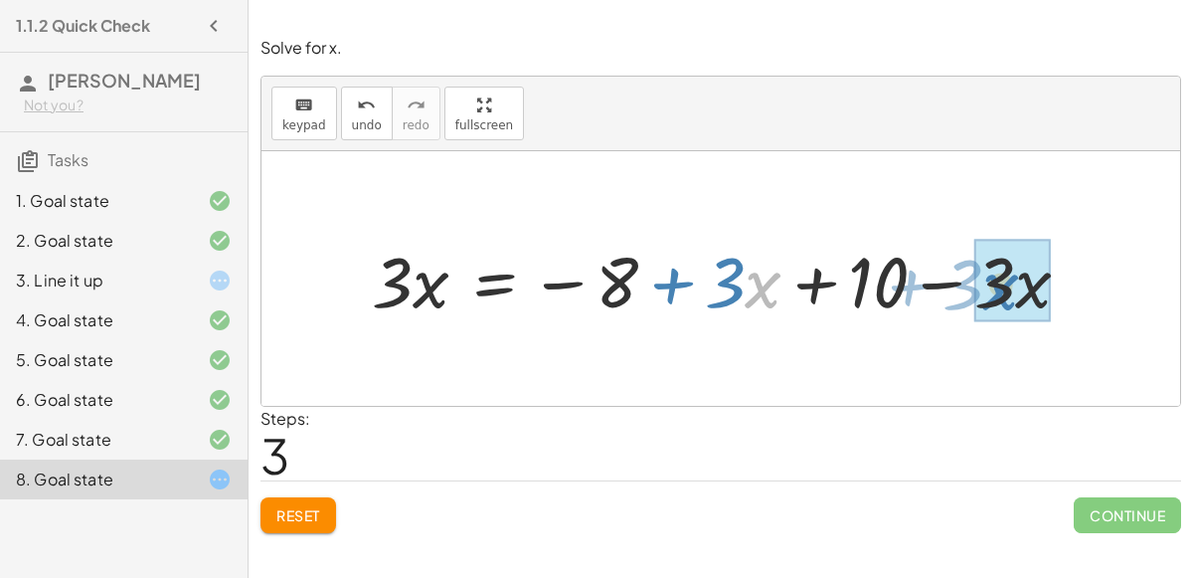
drag, startPoint x: 762, startPoint y: 283, endPoint x: 999, endPoint y: 285, distance: 237.6
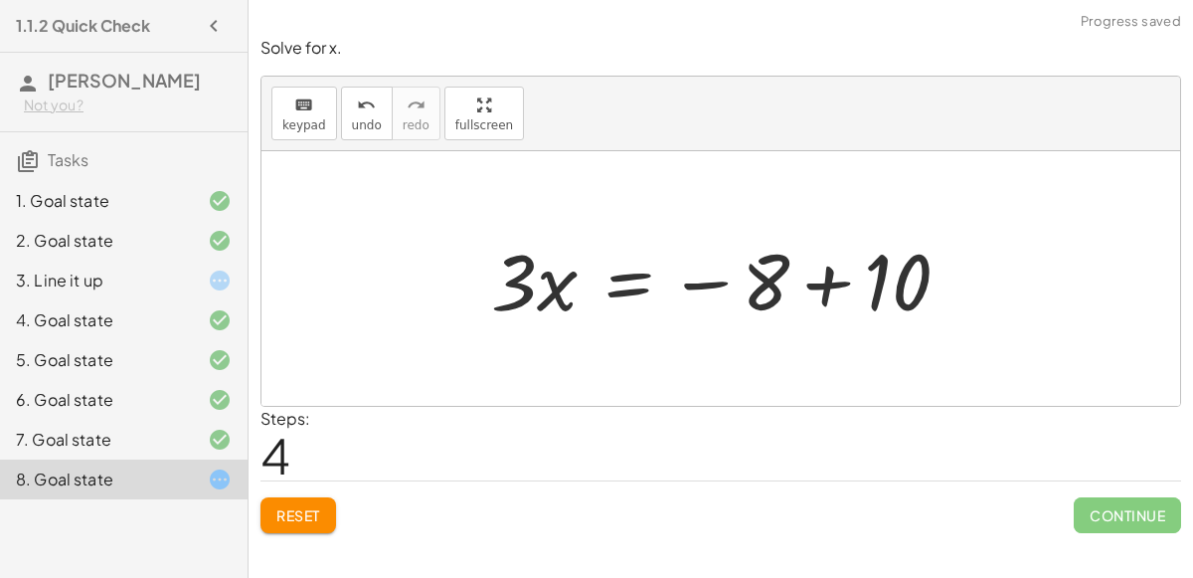
click at [824, 282] on div at bounding box center [728, 279] width 495 height 102
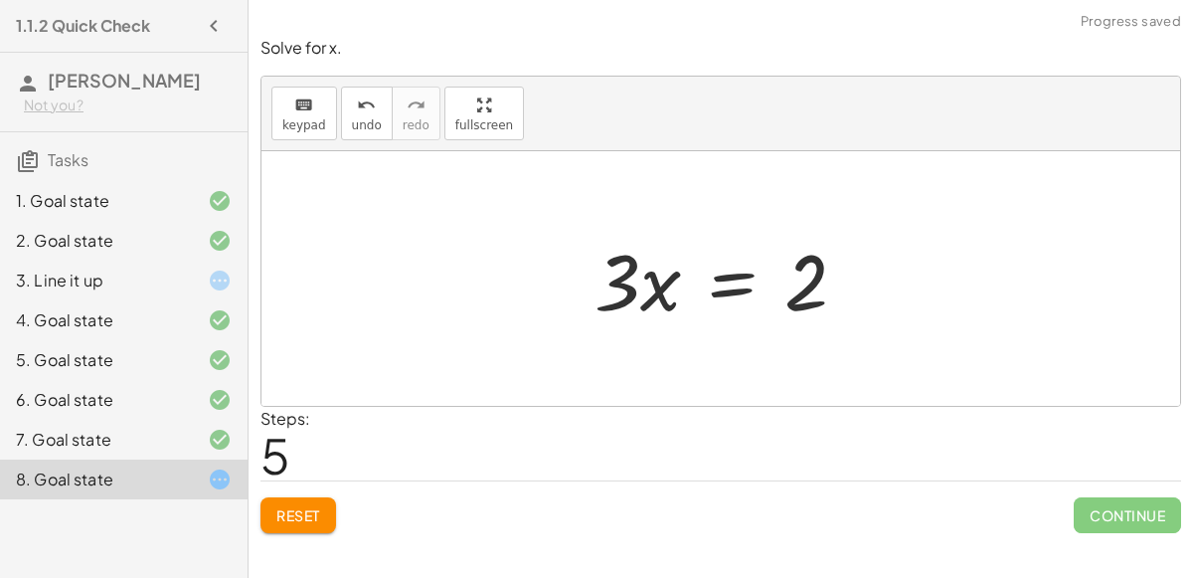
click at [727, 281] on div at bounding box center [729, 279] width 288 height 102
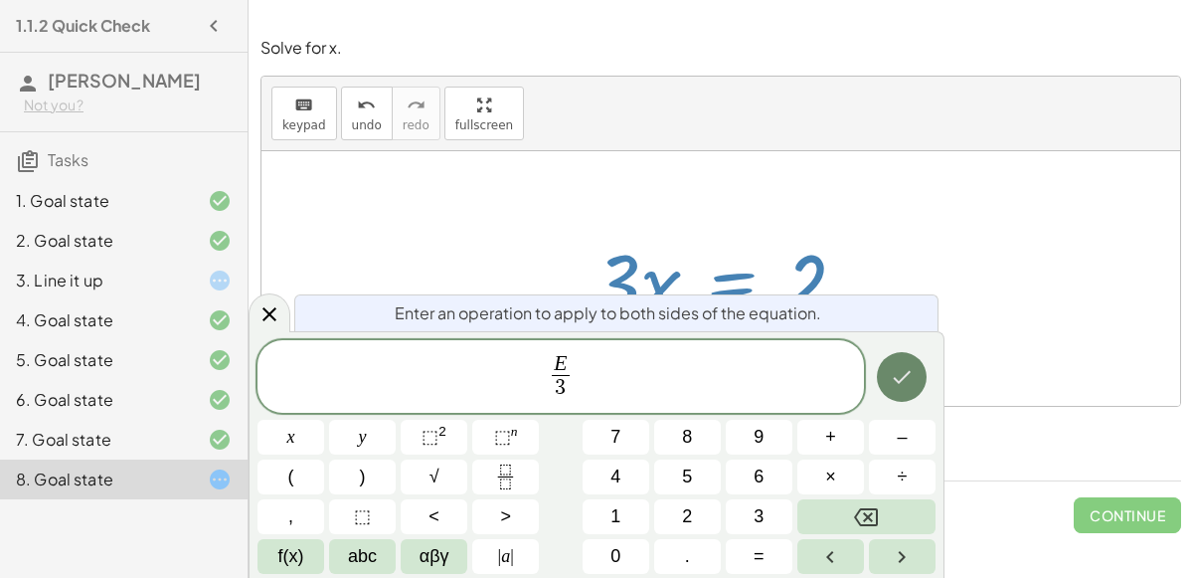
click at [913, 378] on icon "Done" at bounding box center [902, 377] width 24 height 24
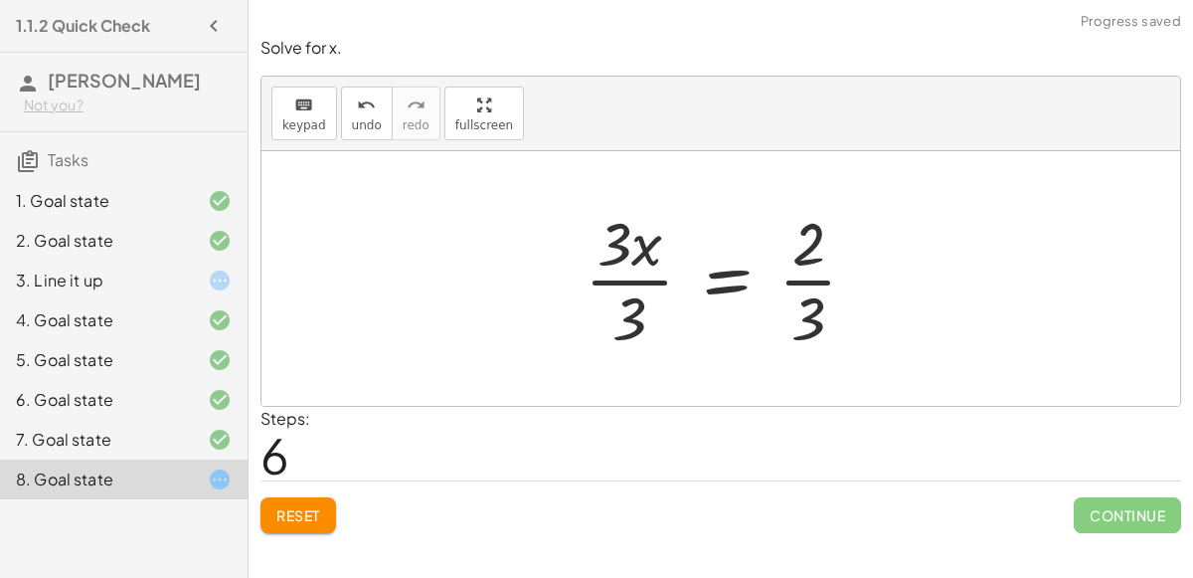
click at [645, 277] on div at bounding box center [729, 278] width 308 height 153
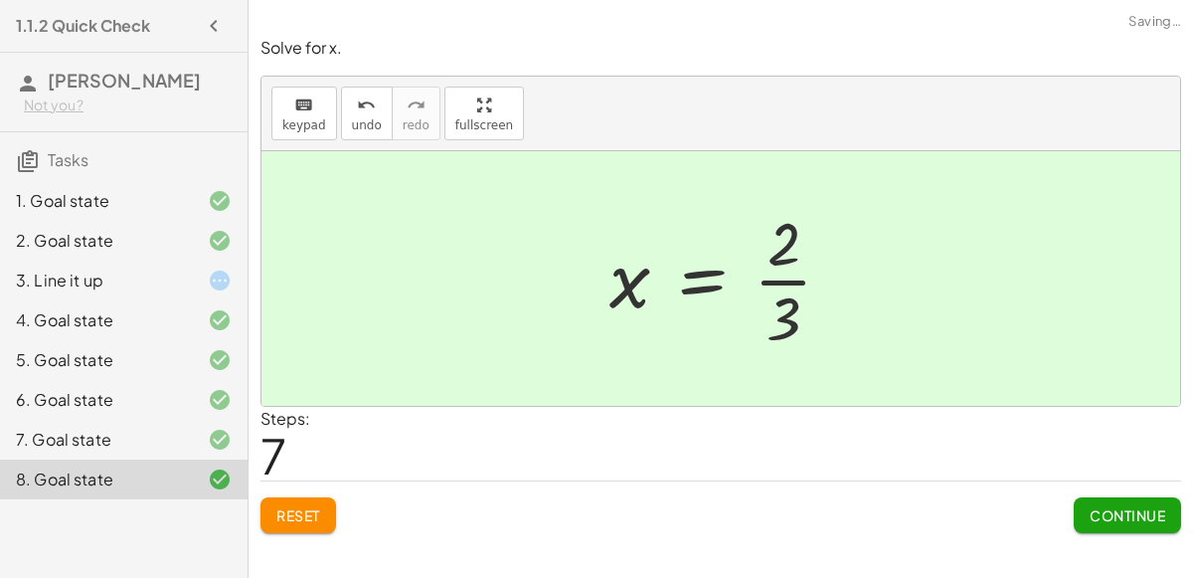
click at [1102, 511] on span "Continue" at bounding box center [1128, 515] width 76 height 18
